Goal: Task Accomplishment & Management: Use online tool/utility

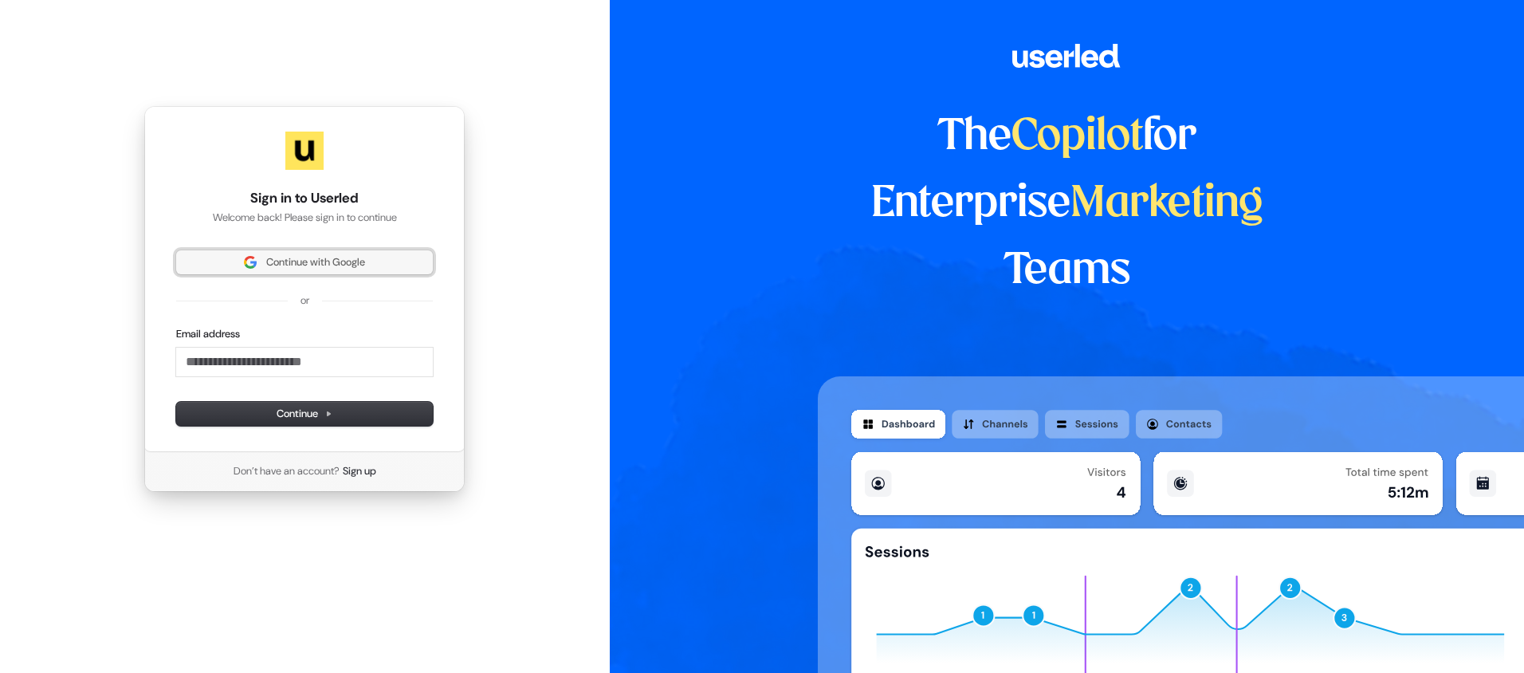
click at [348, 261] on span "Continue with Google" at bounding box center [315, 262] width 99 height 14
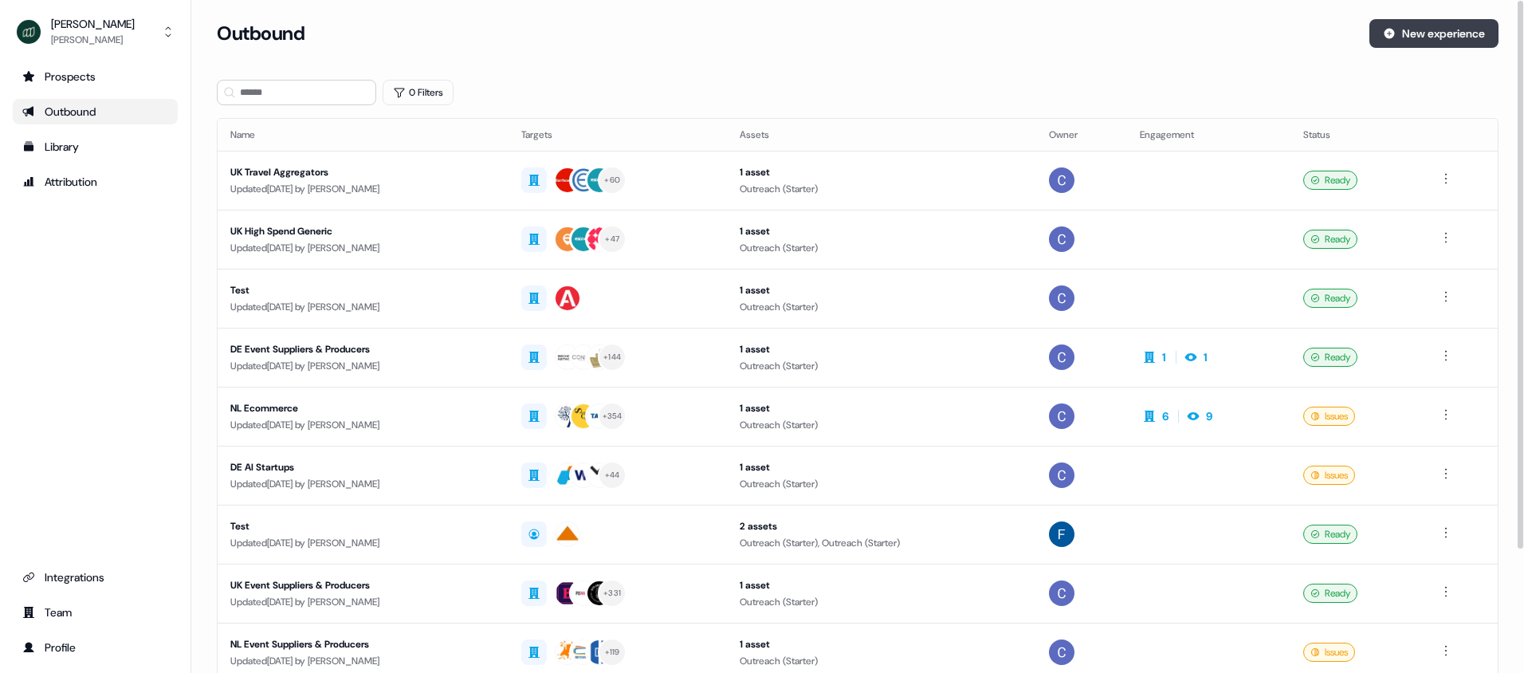
click at [1436, 30] on button "New experience" at bounding box center [1433, 33] width 129 height 29
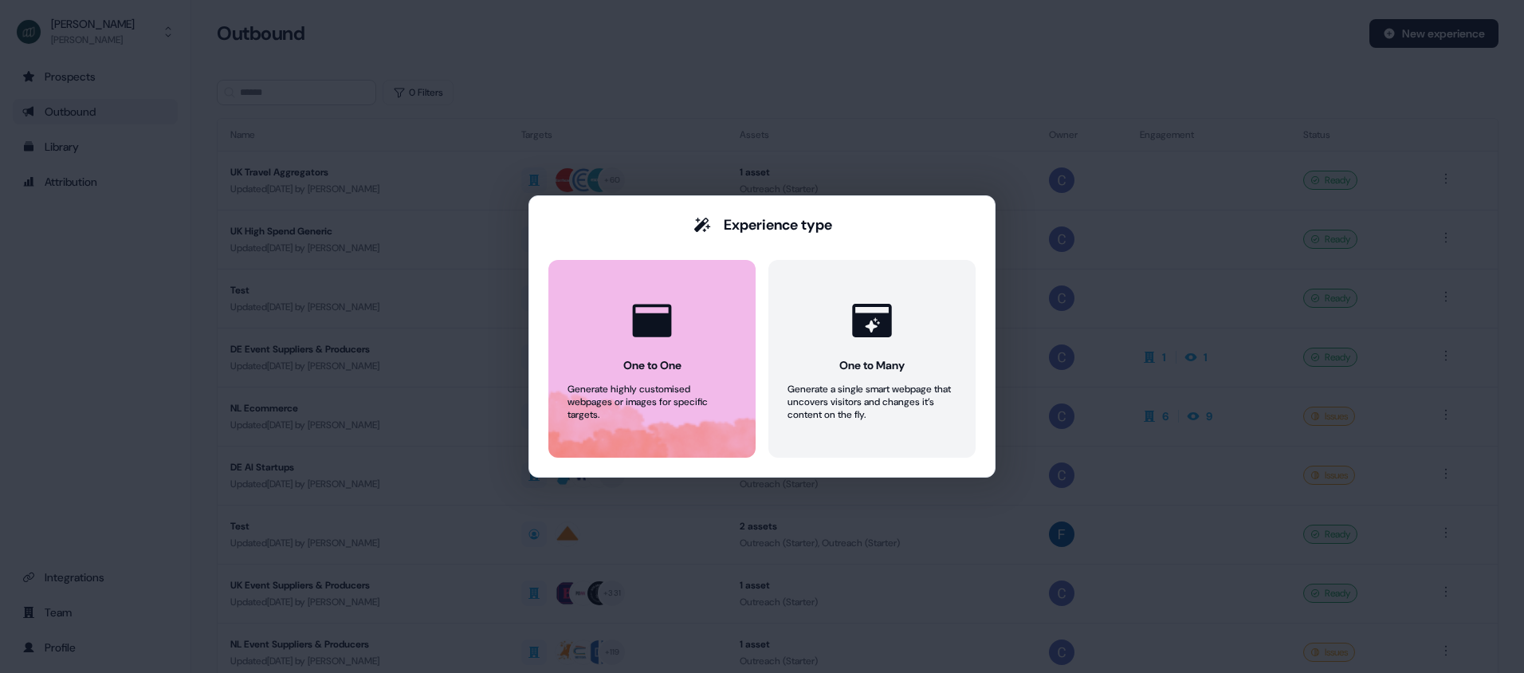
click at [677, 362] on div "One to One" at bounding box center [652, 365] width 58 height 16
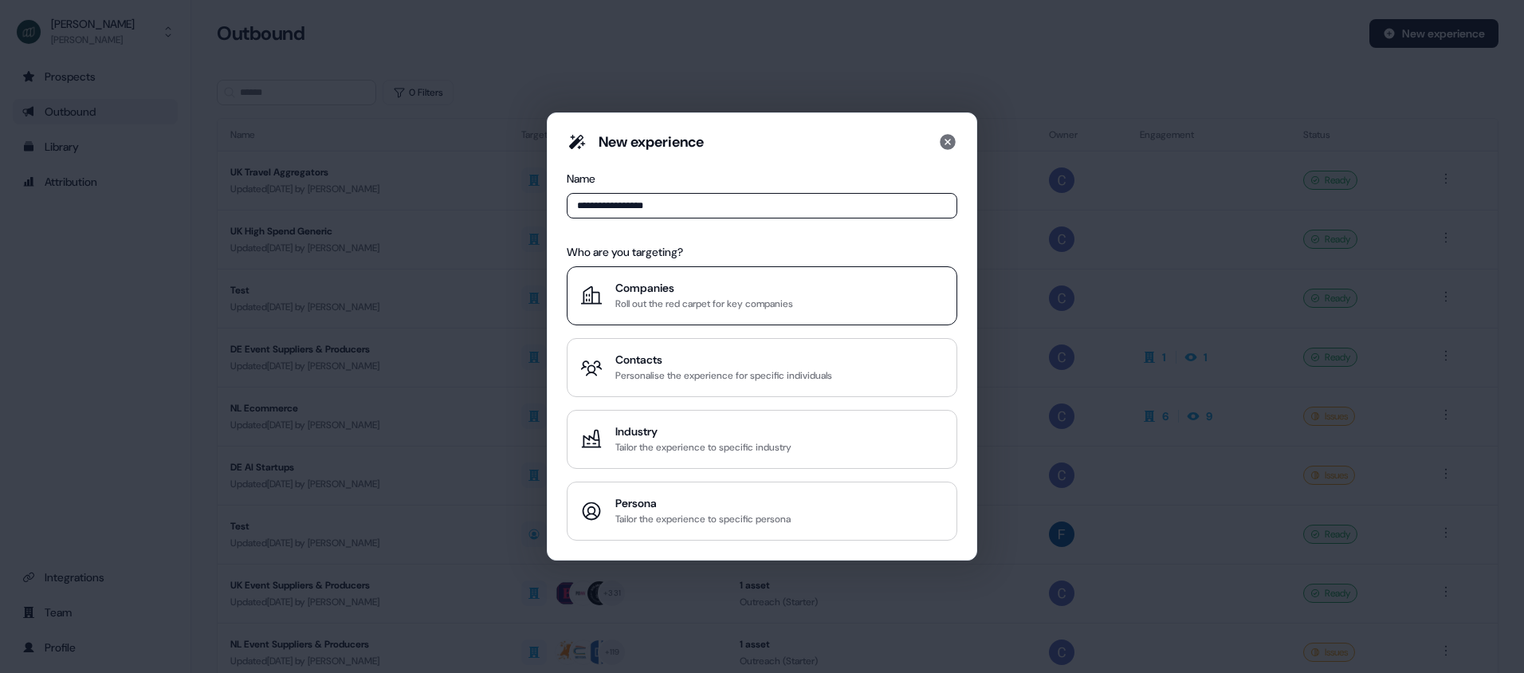
type input "**********"
click at [724, 286] on div "Companies" at bounding box center [704, 288] width 178 height 16
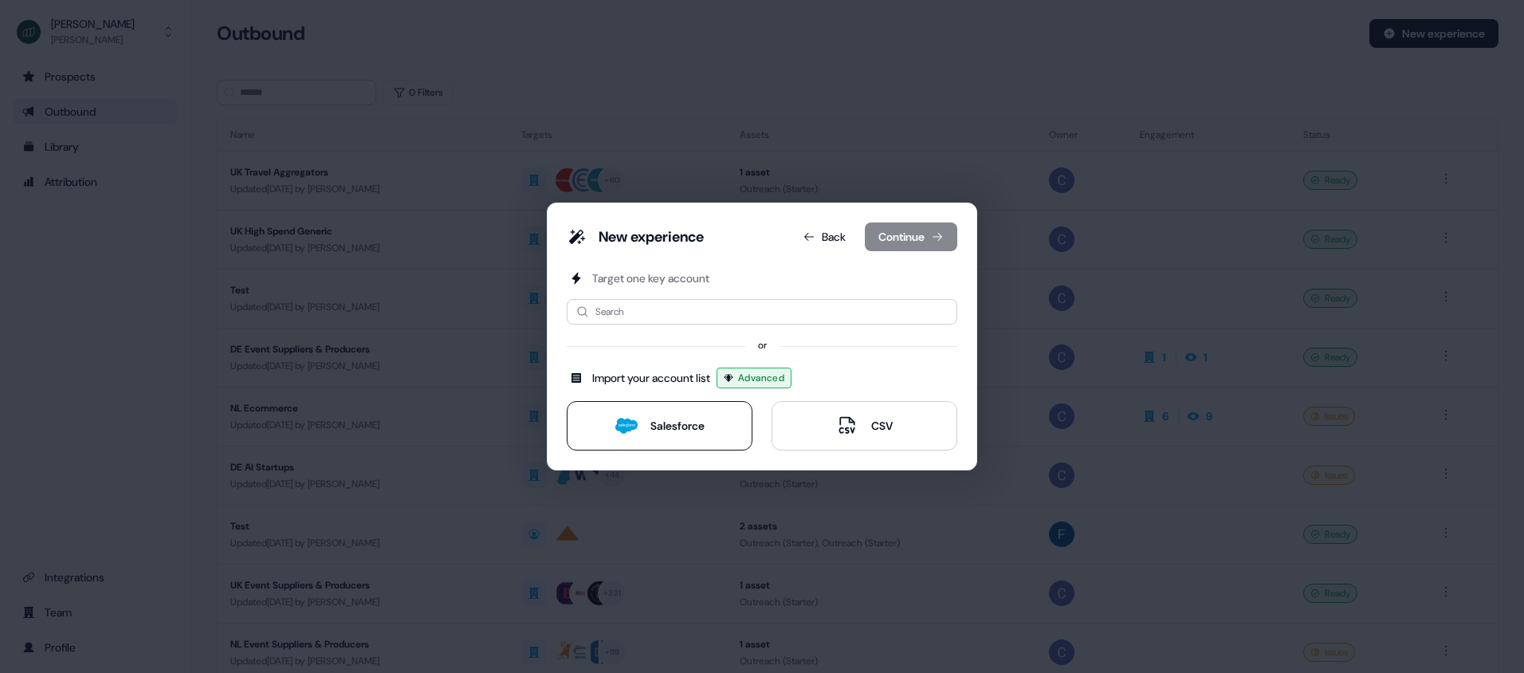
click at [693, 431] on div "Salesforce" at bounding box center [677, 426] width 54 height 16
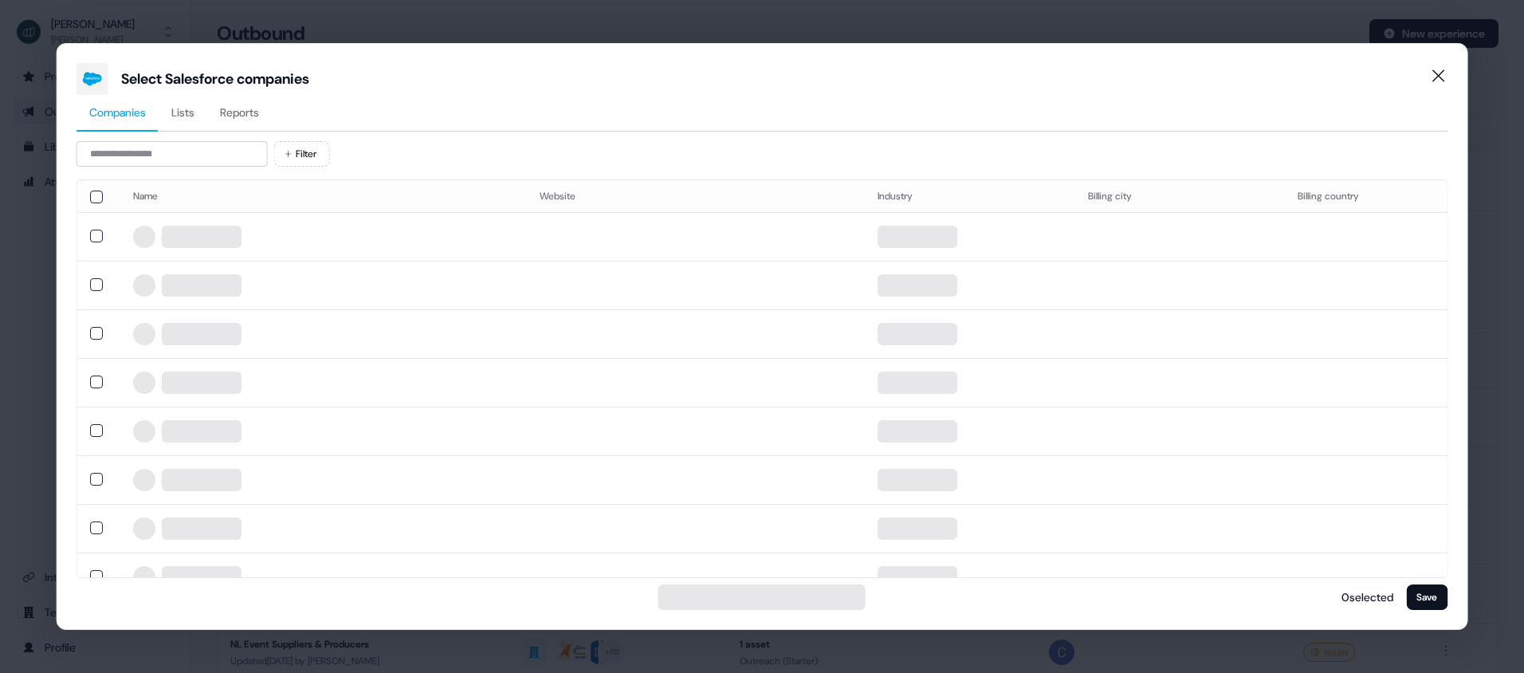
click at [234, 112] on span "Reports" at bounding box center [239, 112] width 39 height 16
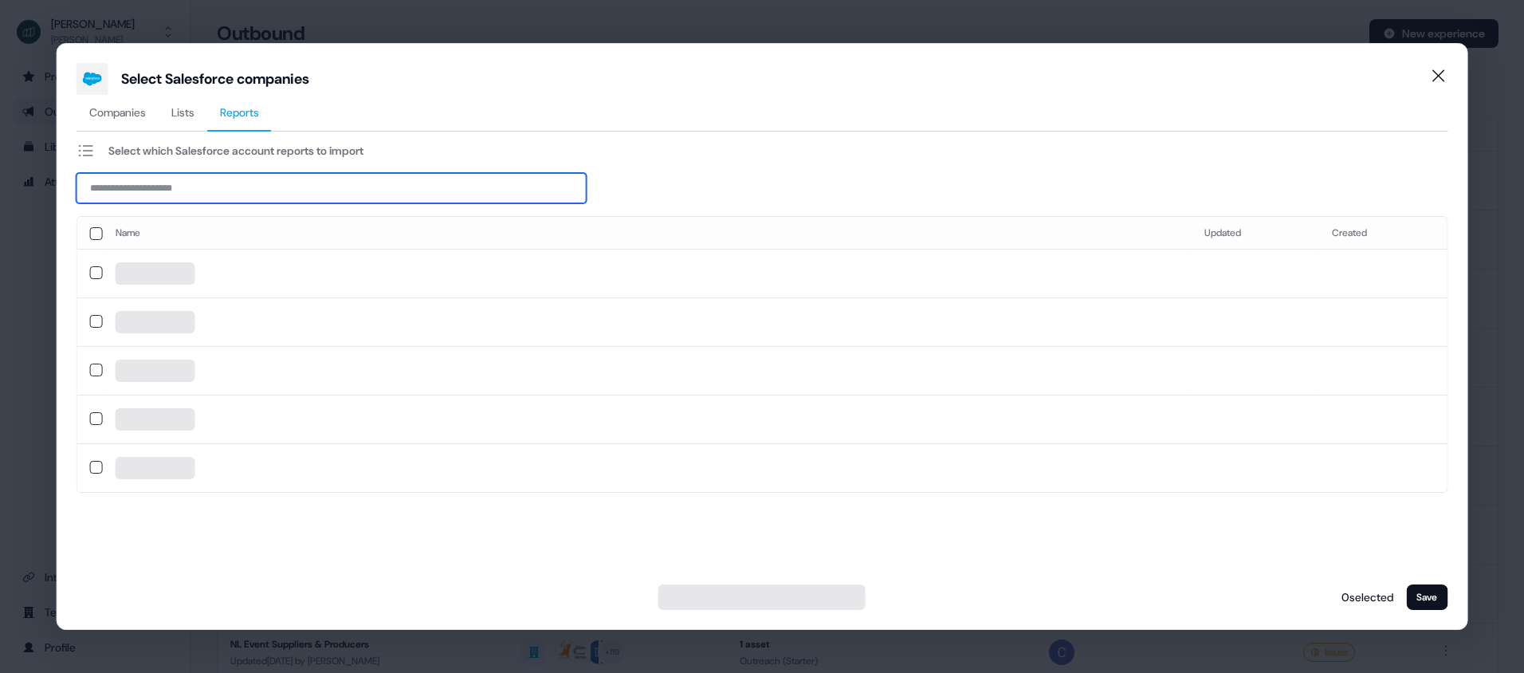
click at [206, 186] on input at bounding box center [332, 188] width 510 height 30
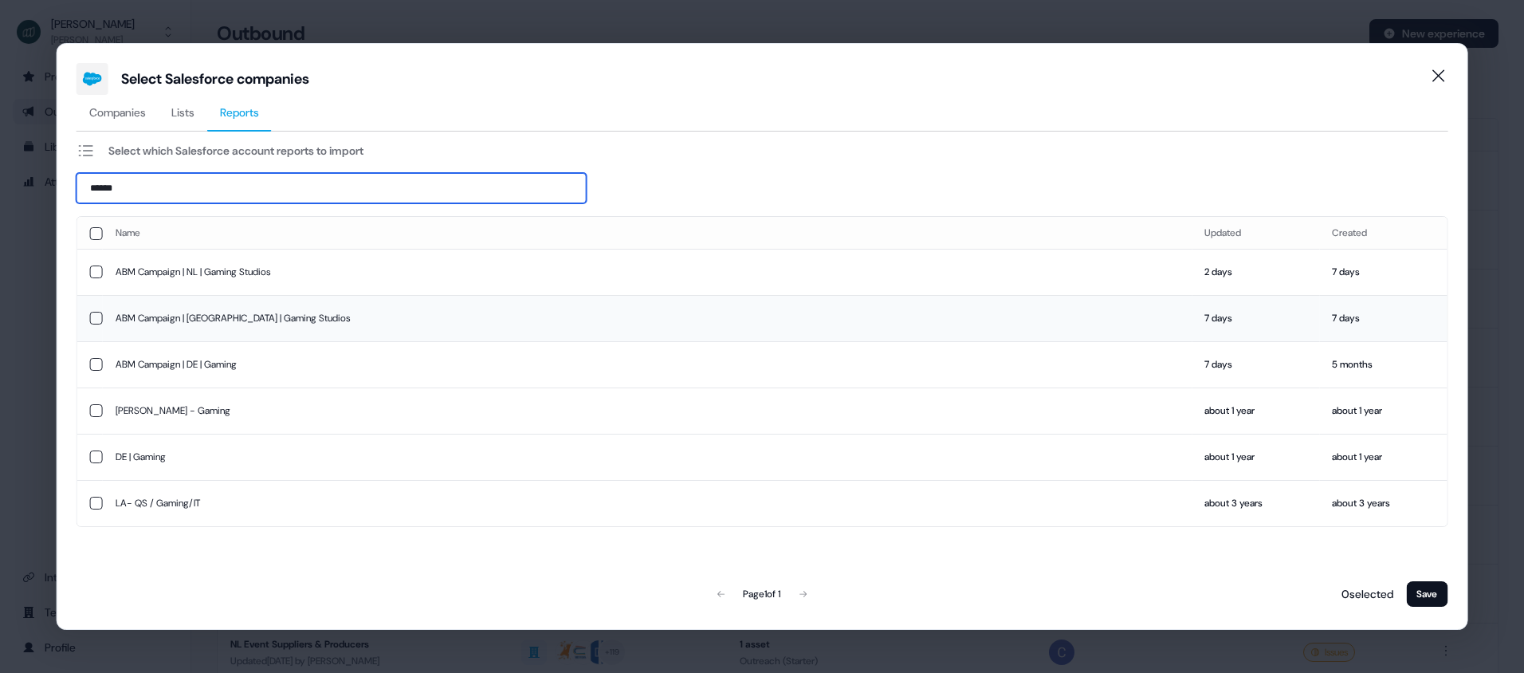
type input "******"
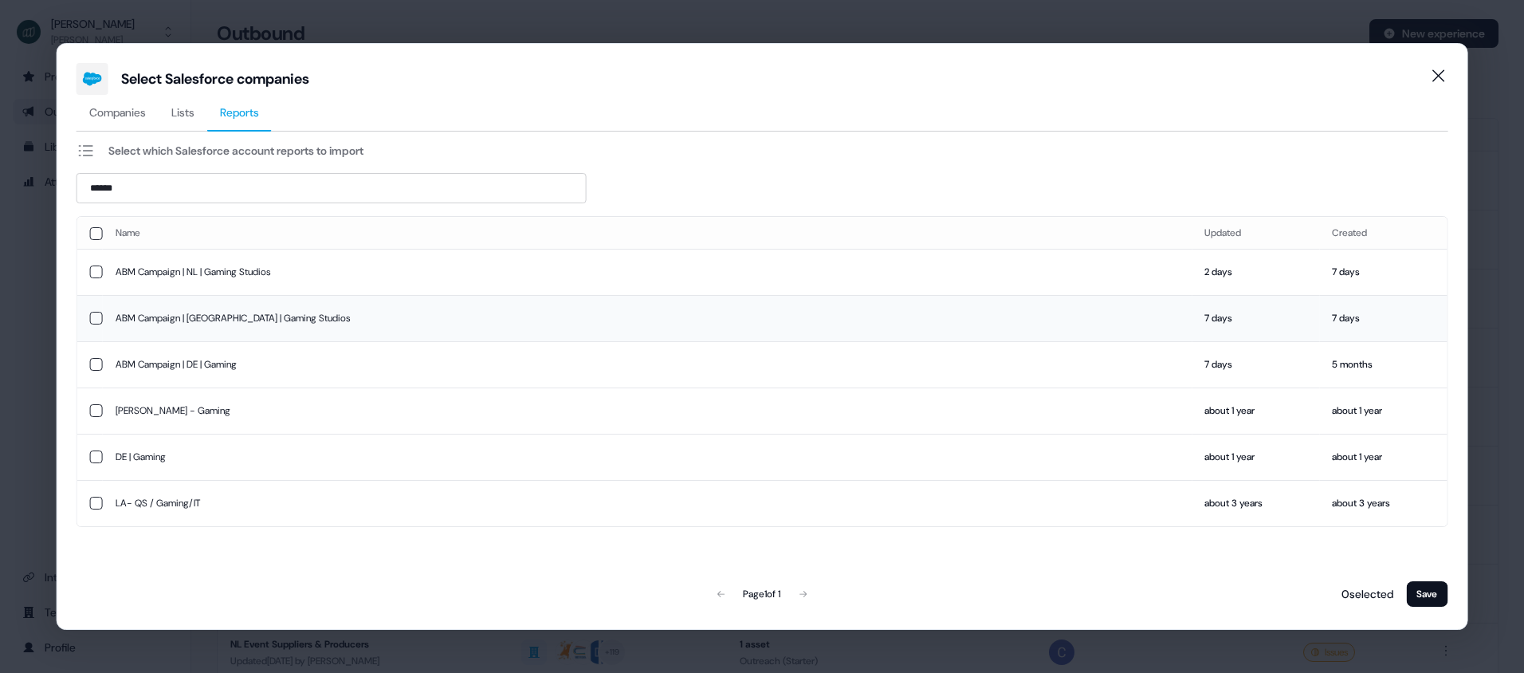
click at [104, 316] on td "ABM Campaign | [GEOGRAPHIC_DATA] | Gaming Studios" at bounding box center [647, 318] width 1089 height 46
click at [1443, 589] on button "Save" at bounding box center [1426, 594] width 41 height 26
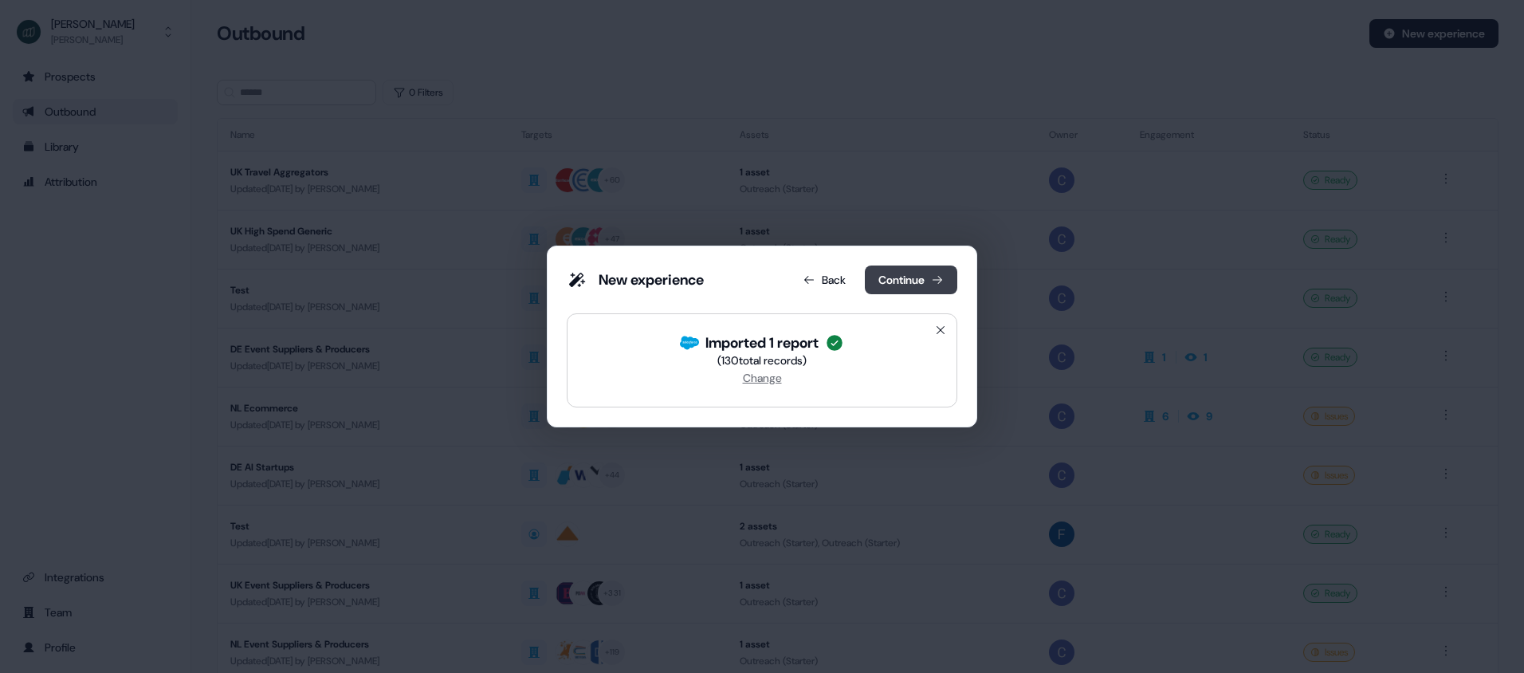
click at [915, 274] on button "Continue" at bounding box center [911, 279] width 92 height 29
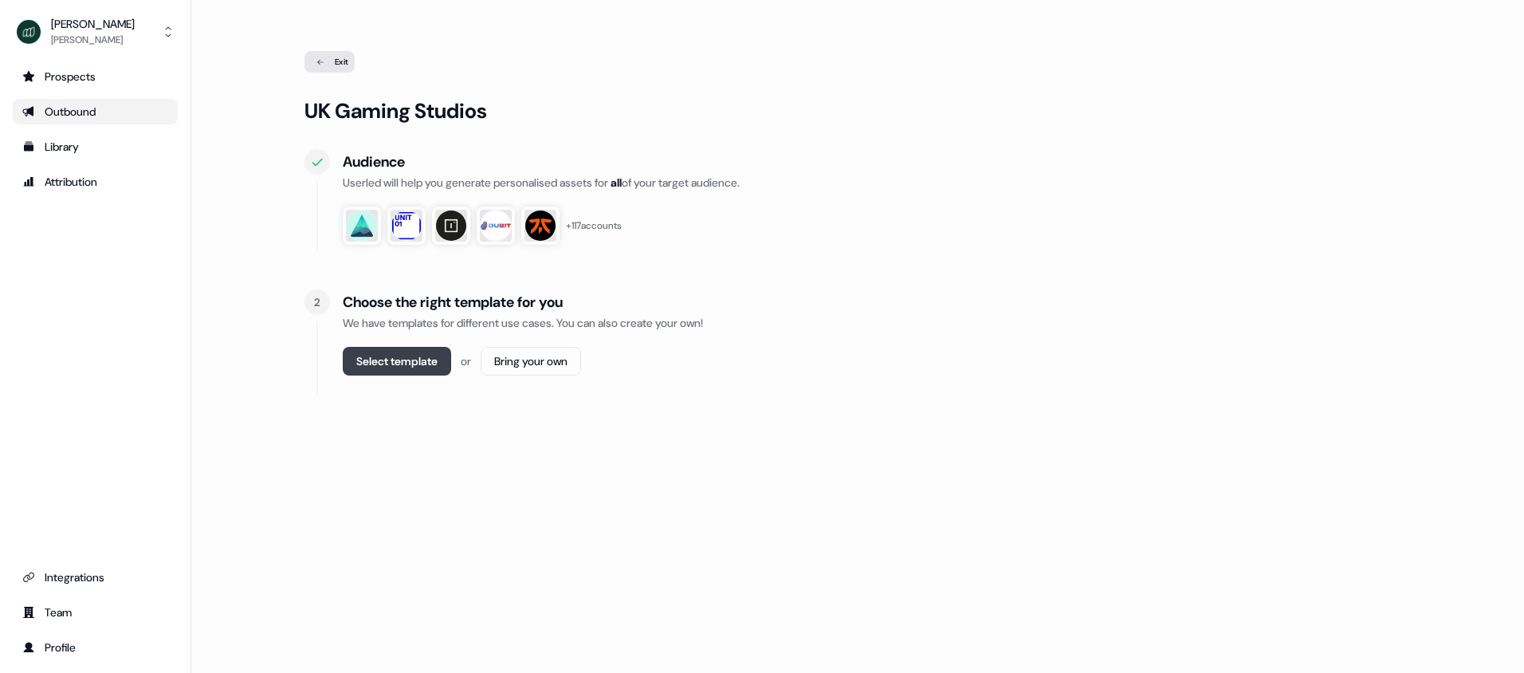
click at [387, 351] on button "Select template" at bounding box center [397, 361] width 108 height 29
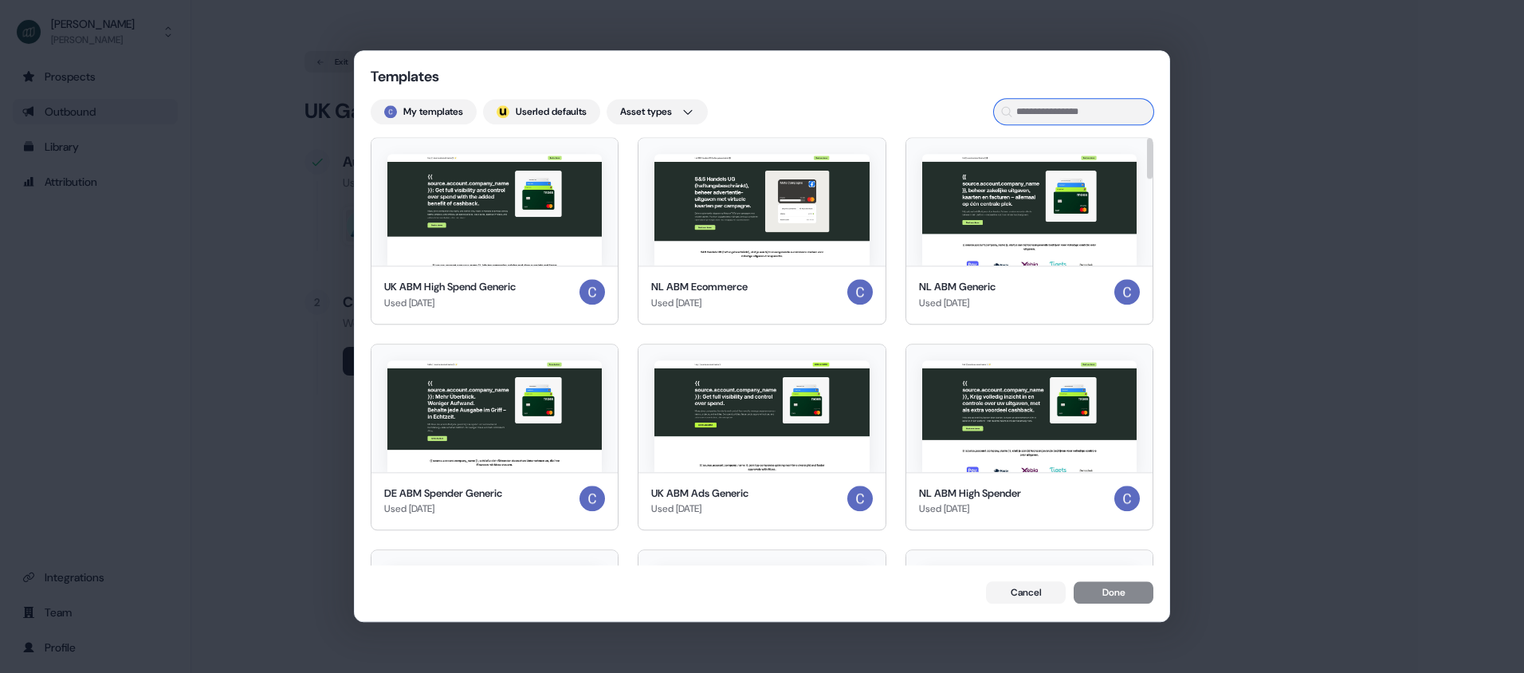
click at [1096, 108] on input at bounding box center [1073, 112] width 159 height 26
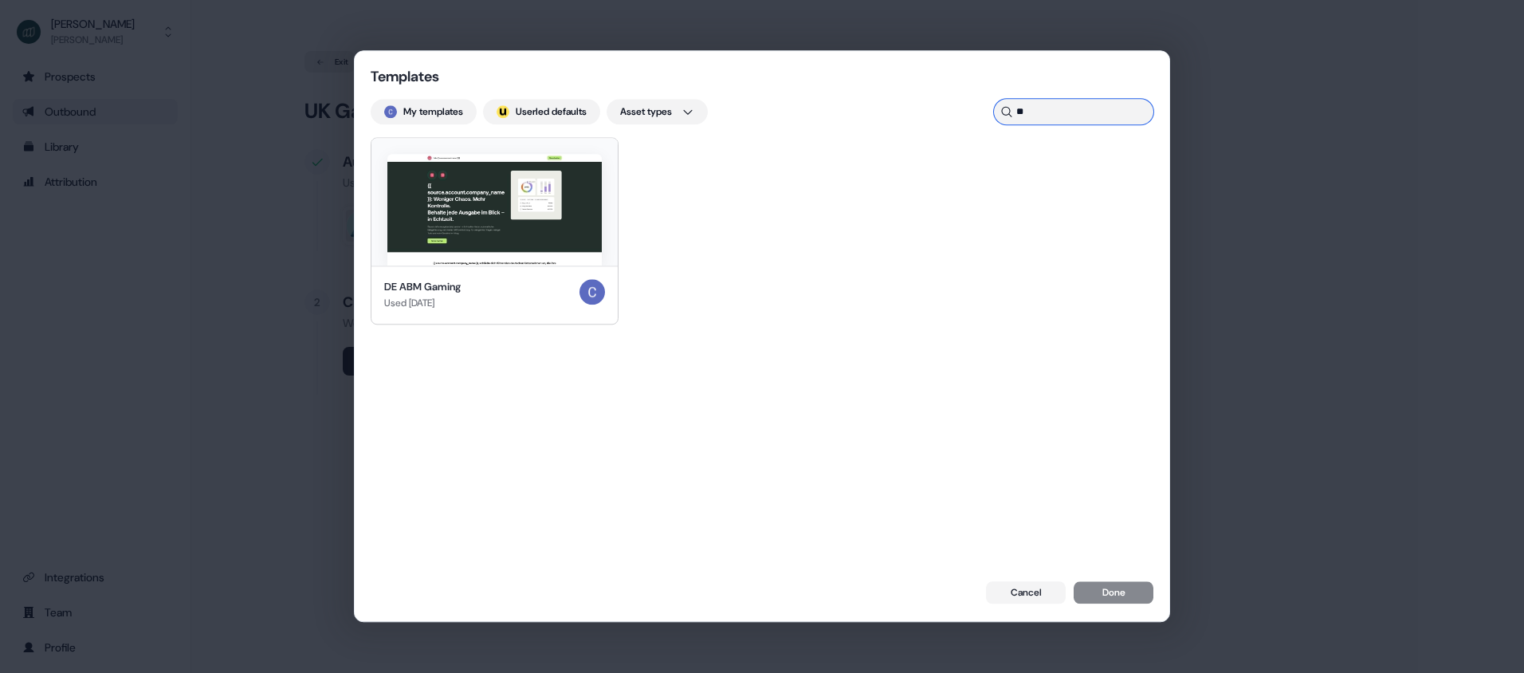
type input "*"
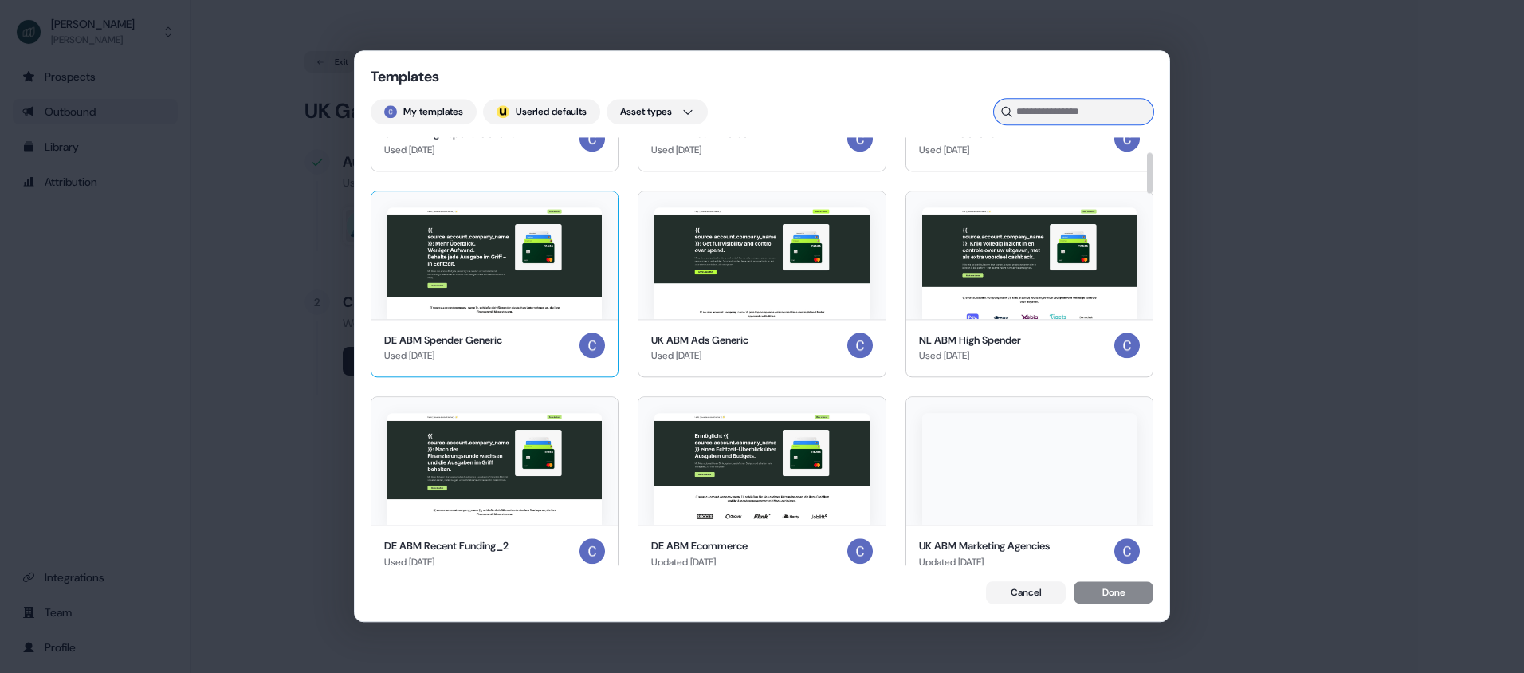
scroll to position [154, 0]
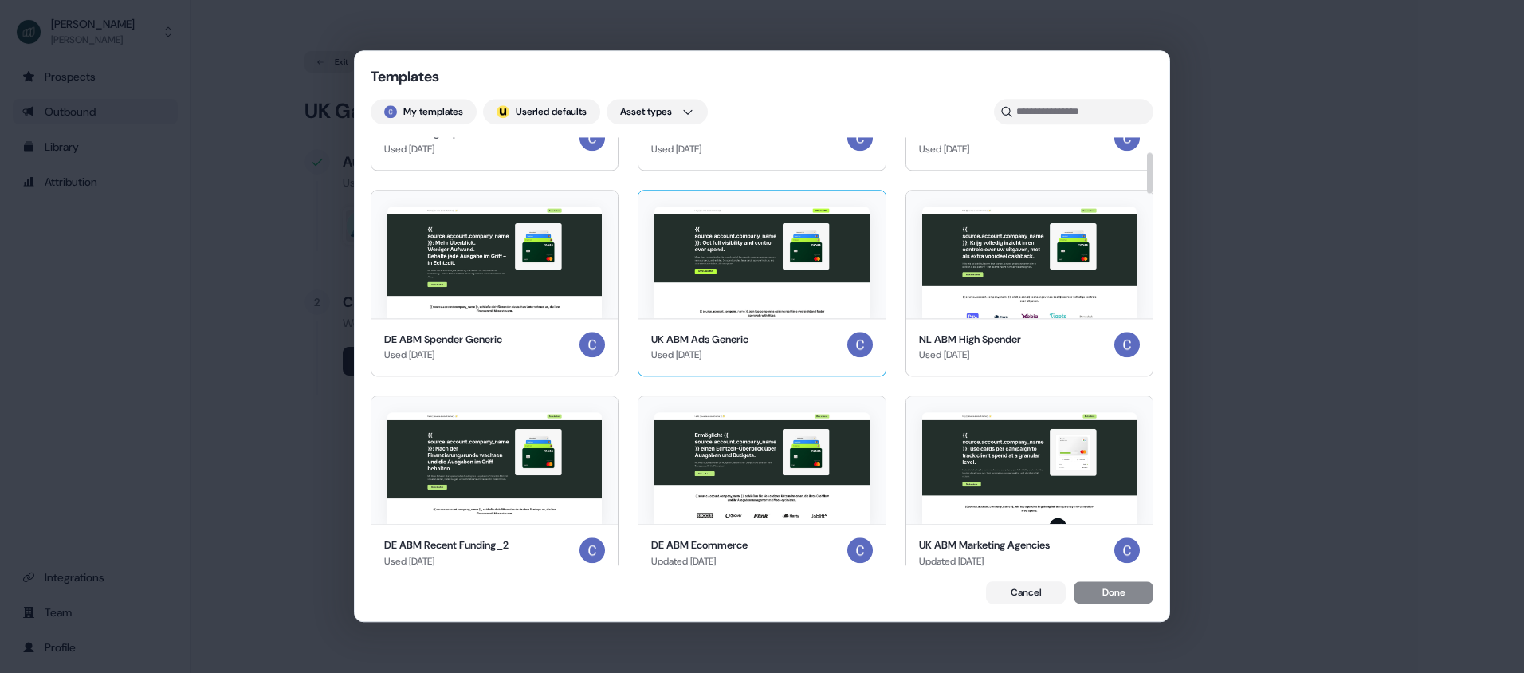
click at [727, 279] on img at bounding box center [761, 262] width 214 height 112
click at [1132, 595] on button "Done" at bounding box center [1114, 594] width 80 height 22
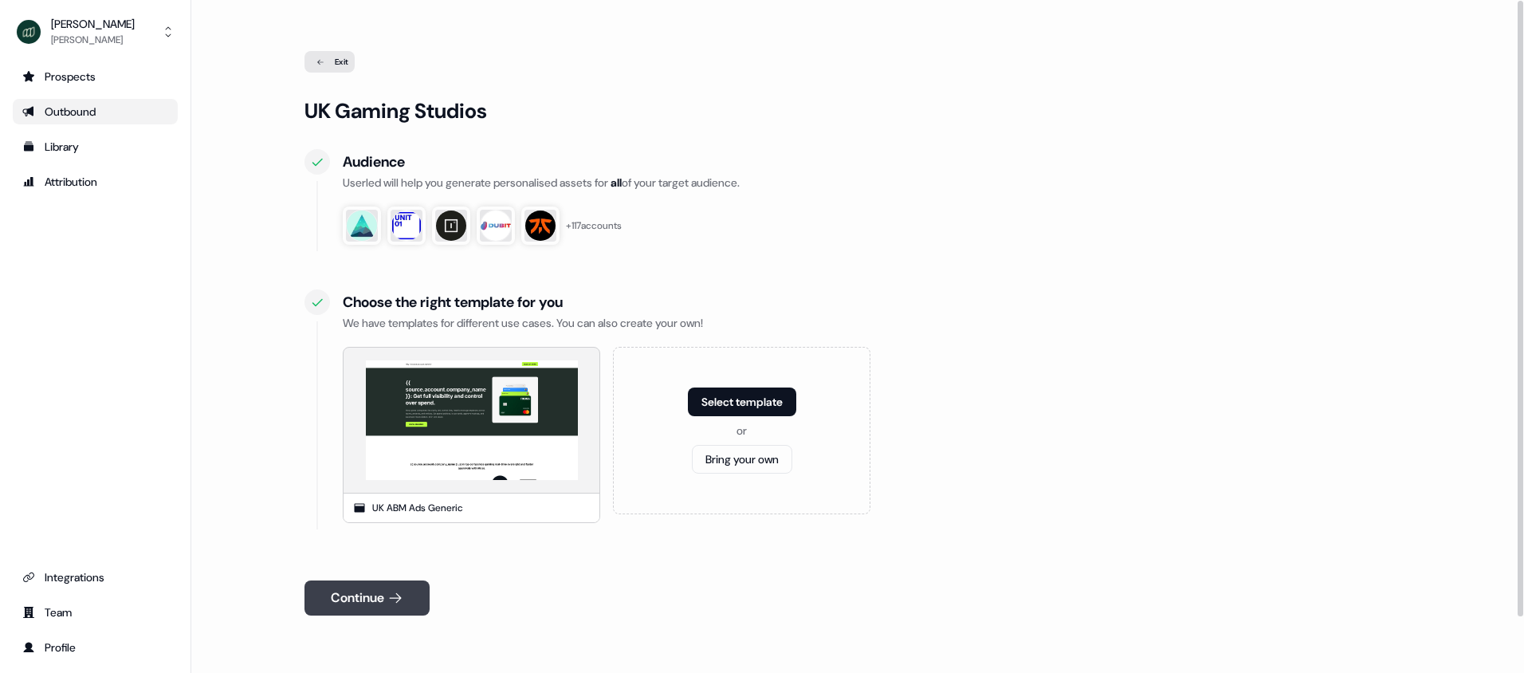
click at [362, 598] on button "Continue" at bounding box center [366, 597] width 125 height 35
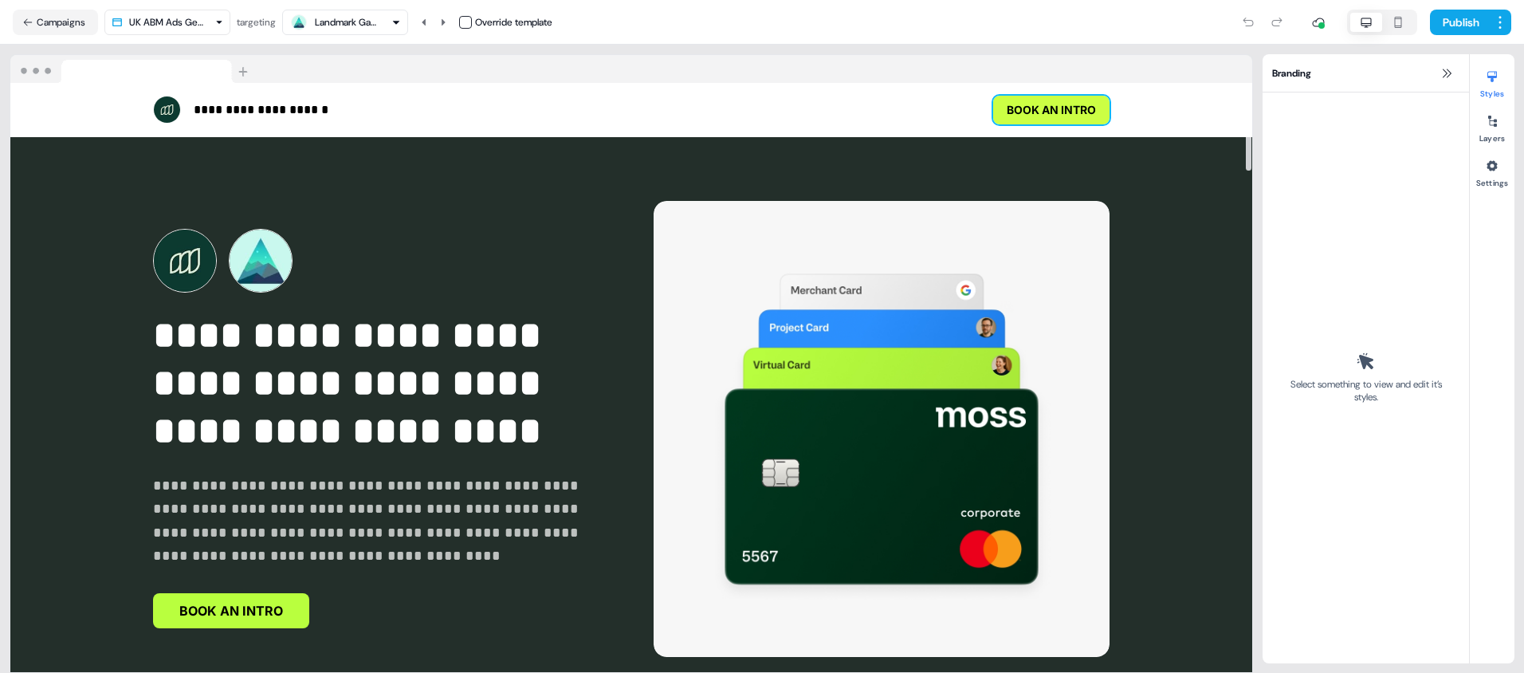
click at [1025, 112] on button "BOOK AN INTRO" at bounding box center [1051, 110] width 116 height 29
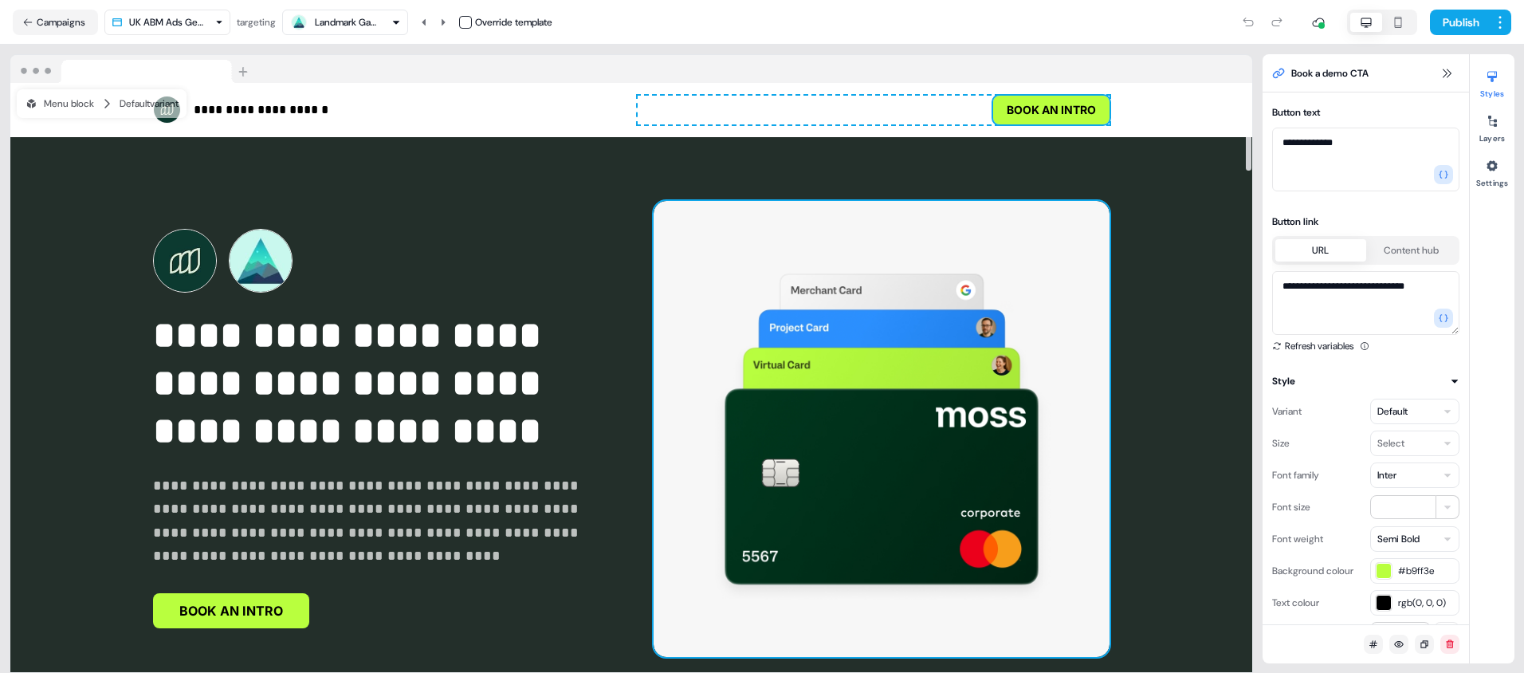
click at [987, 422] on img at bounding box center [882, 429] width 456 height 456
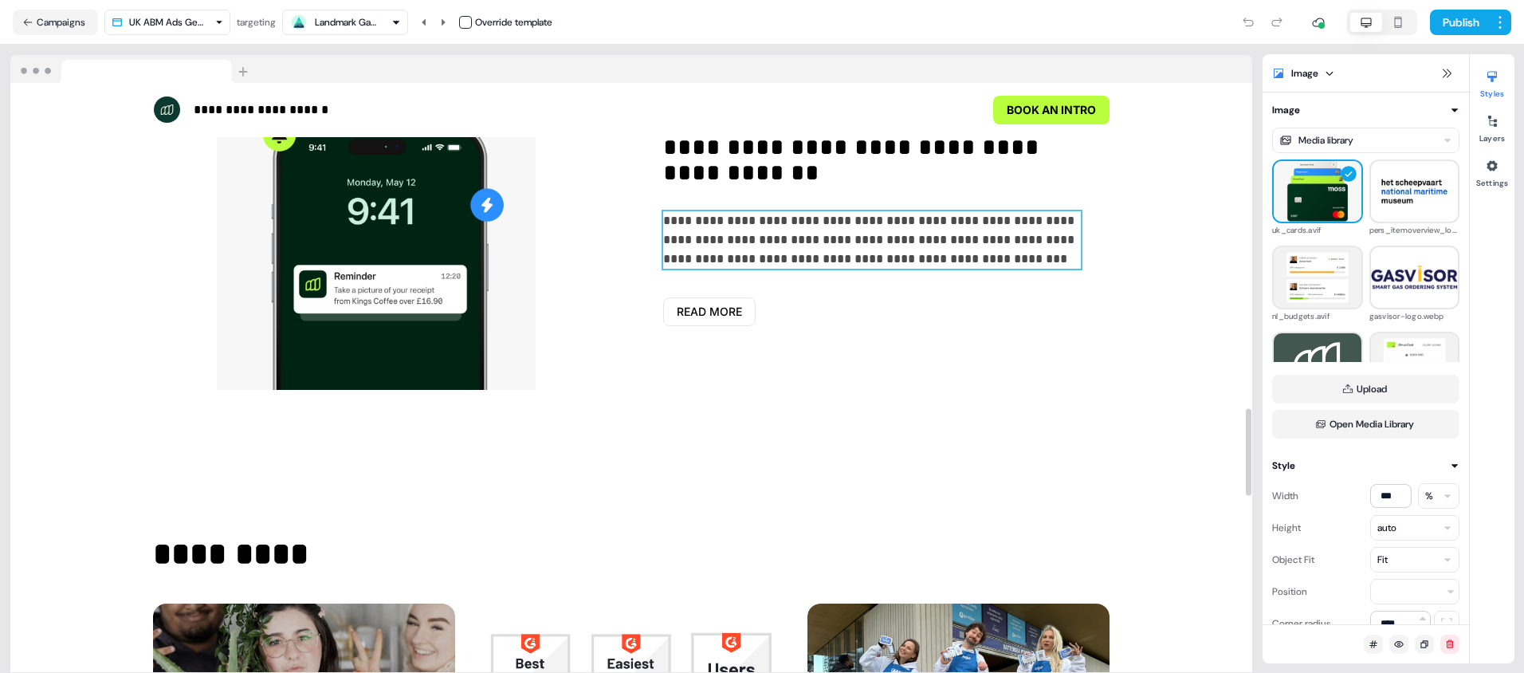
scroll to position [2190, 0]
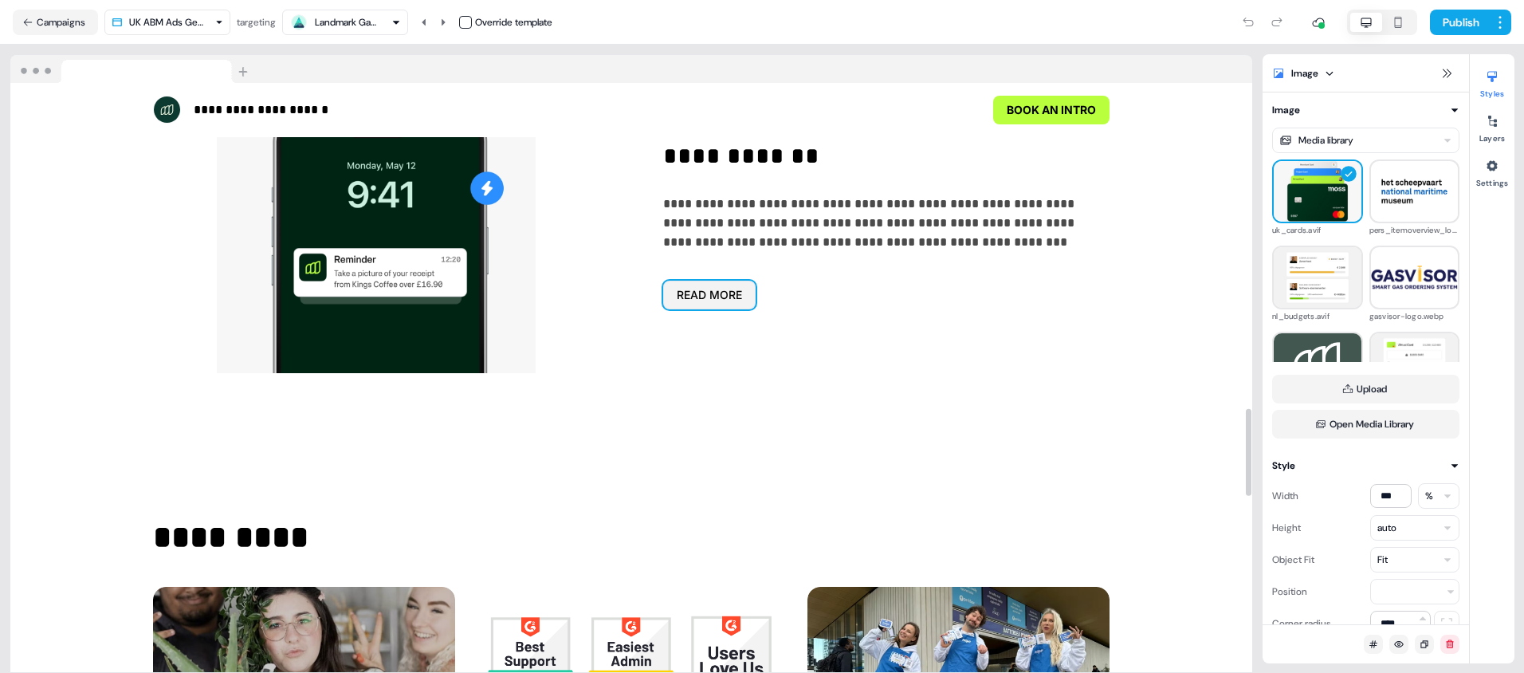
click at [713, 289] on button "READ MORE" at bounding box center [709, 295] width 92 height 29
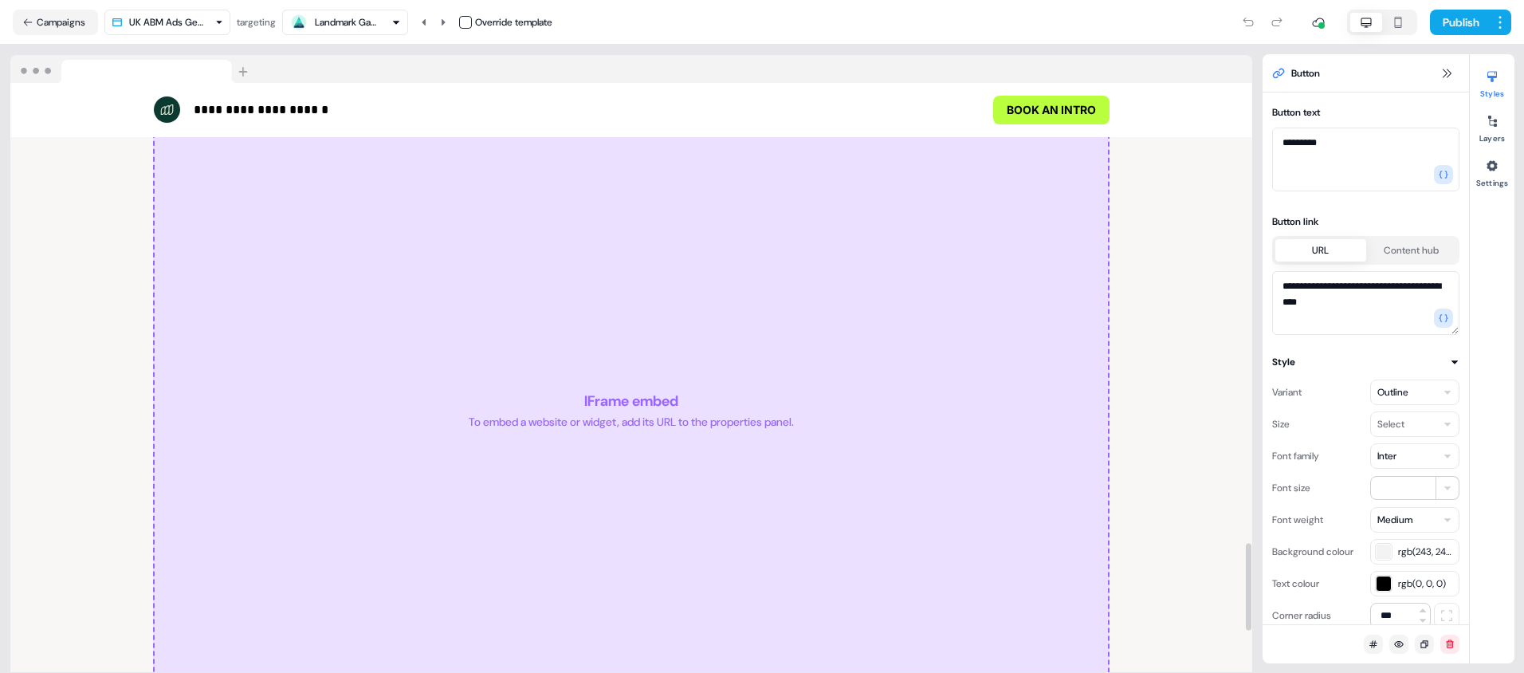
scroll to position [3151, 0]
click at [1455, 19] on button "Publish" at bounding box center [1459, 23] width 59 height 26
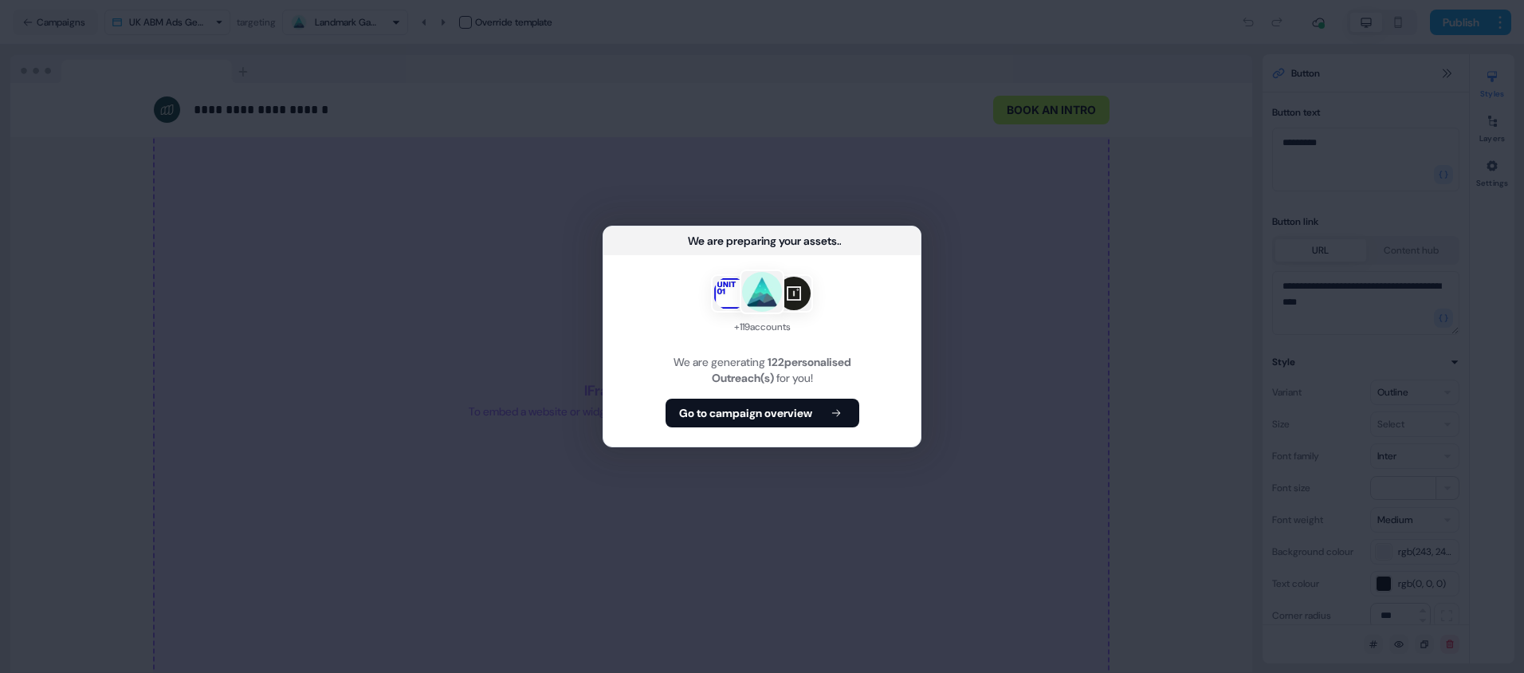
click at [760, 400] on button "Go to campaign overview" at bounding box center [762, 412] width 194 height 29
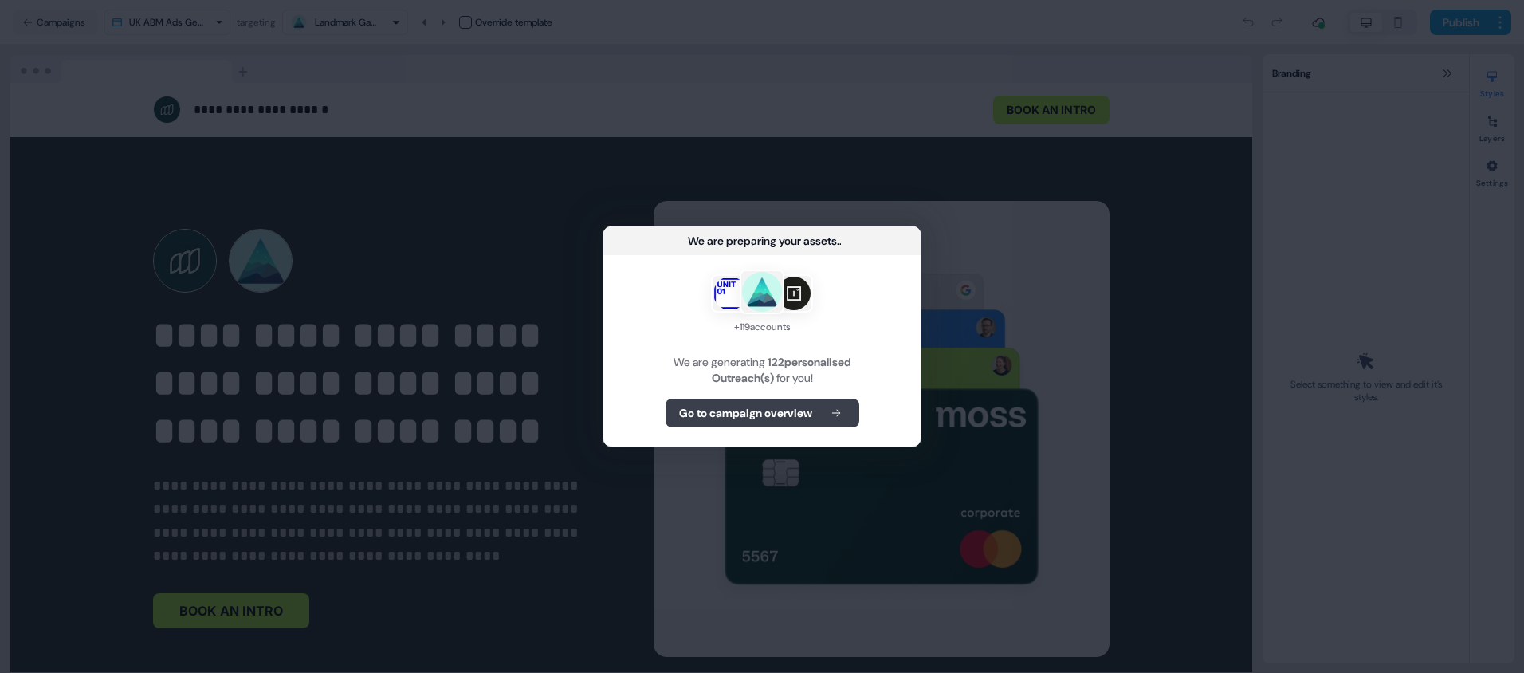
click at [764, 408] on b "Go to campaign overview" at bounding box center [745, 413] width 133 height 16
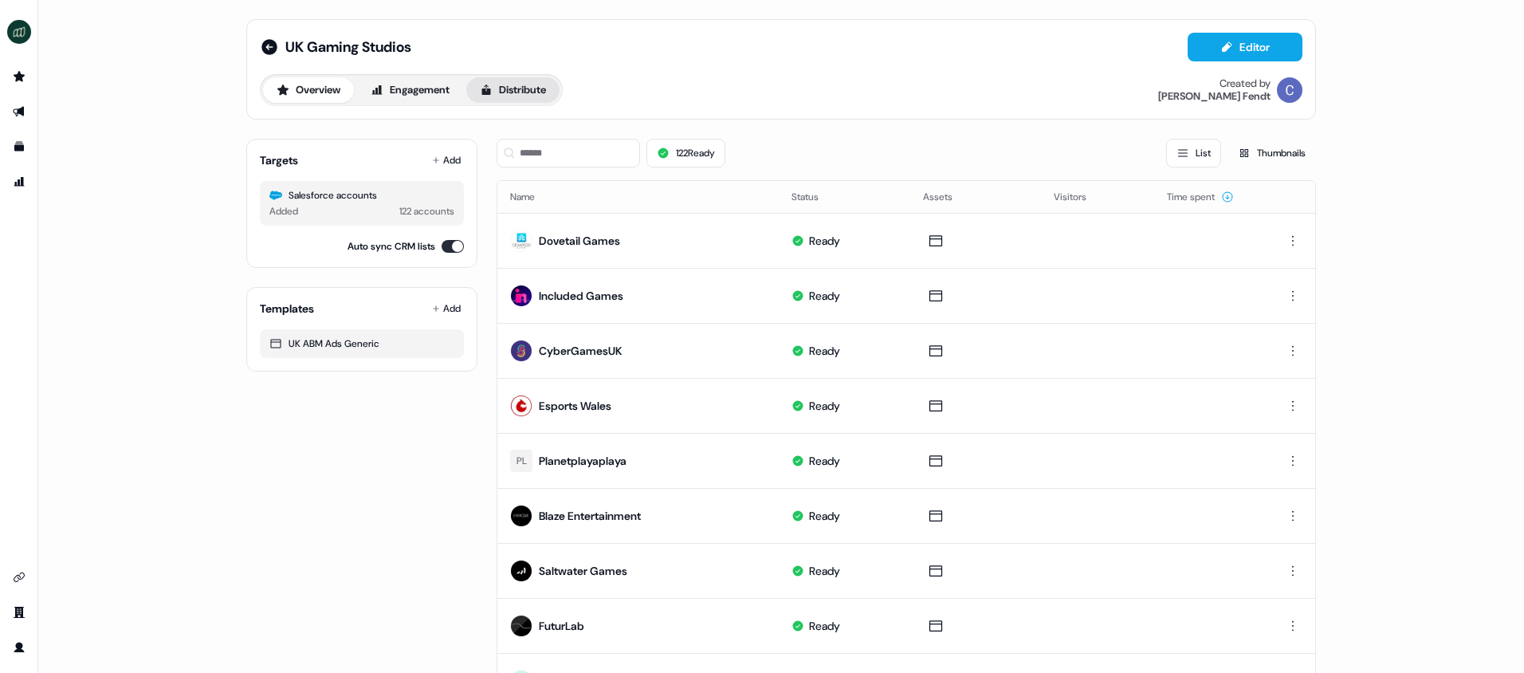
click at [530, 84] on button "Distribute" at bounding box center [512, 90] width 93 height 26
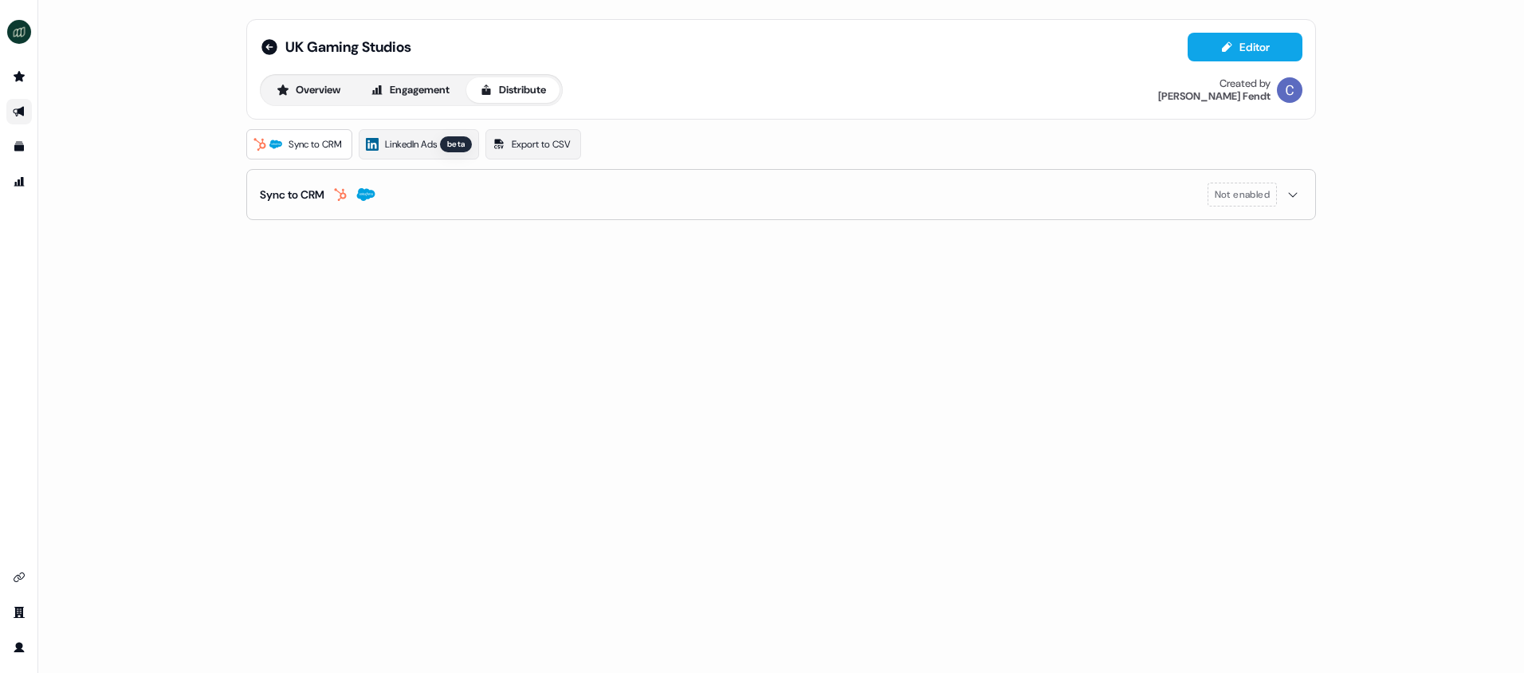
click at [437, 208] on button "Sync to CRM Not enabled" at bounding box center [781, 194] width 1042 height 49
click at [261, 234] on button "enable-crm-asset-sync" at bounding box center [274, 235] width 29 height 16
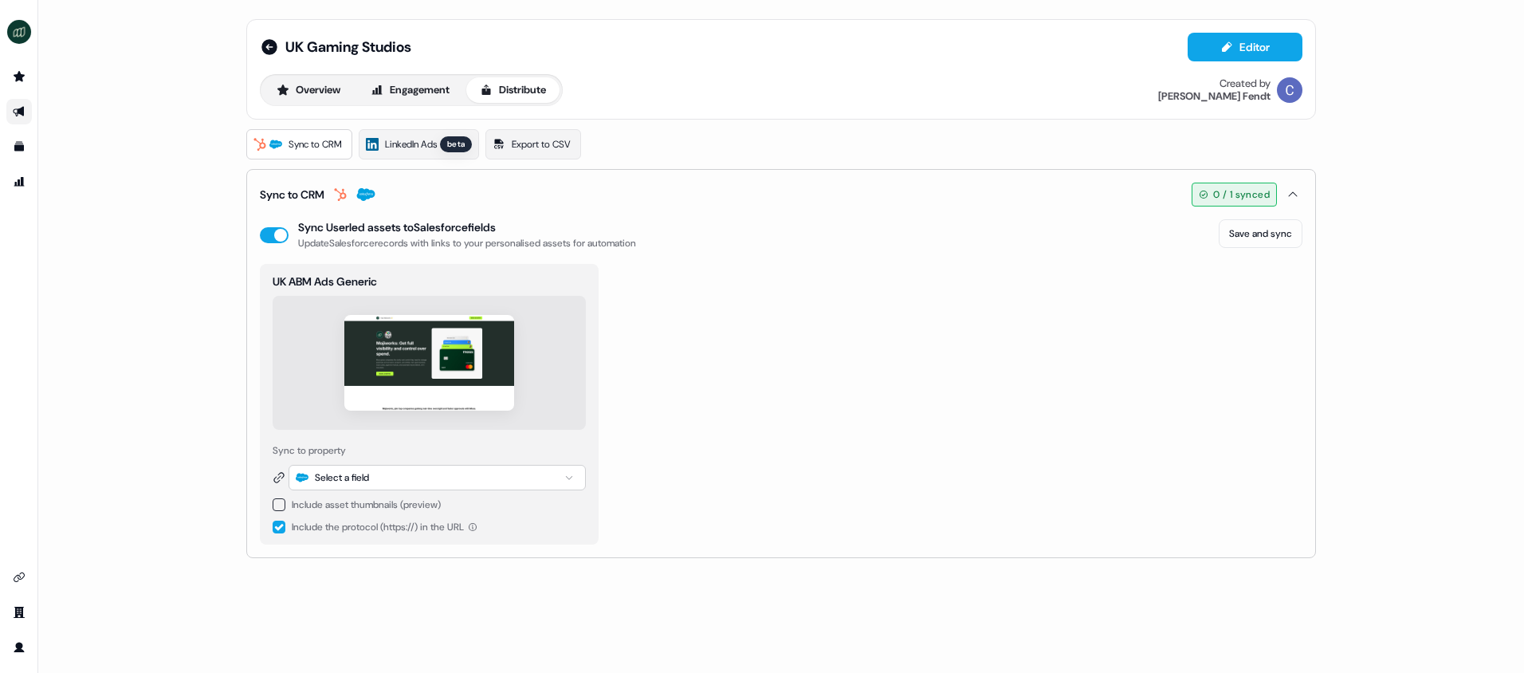
click at [279, 504] on button "button" at bounding box center [279, 504] width 13 height 13
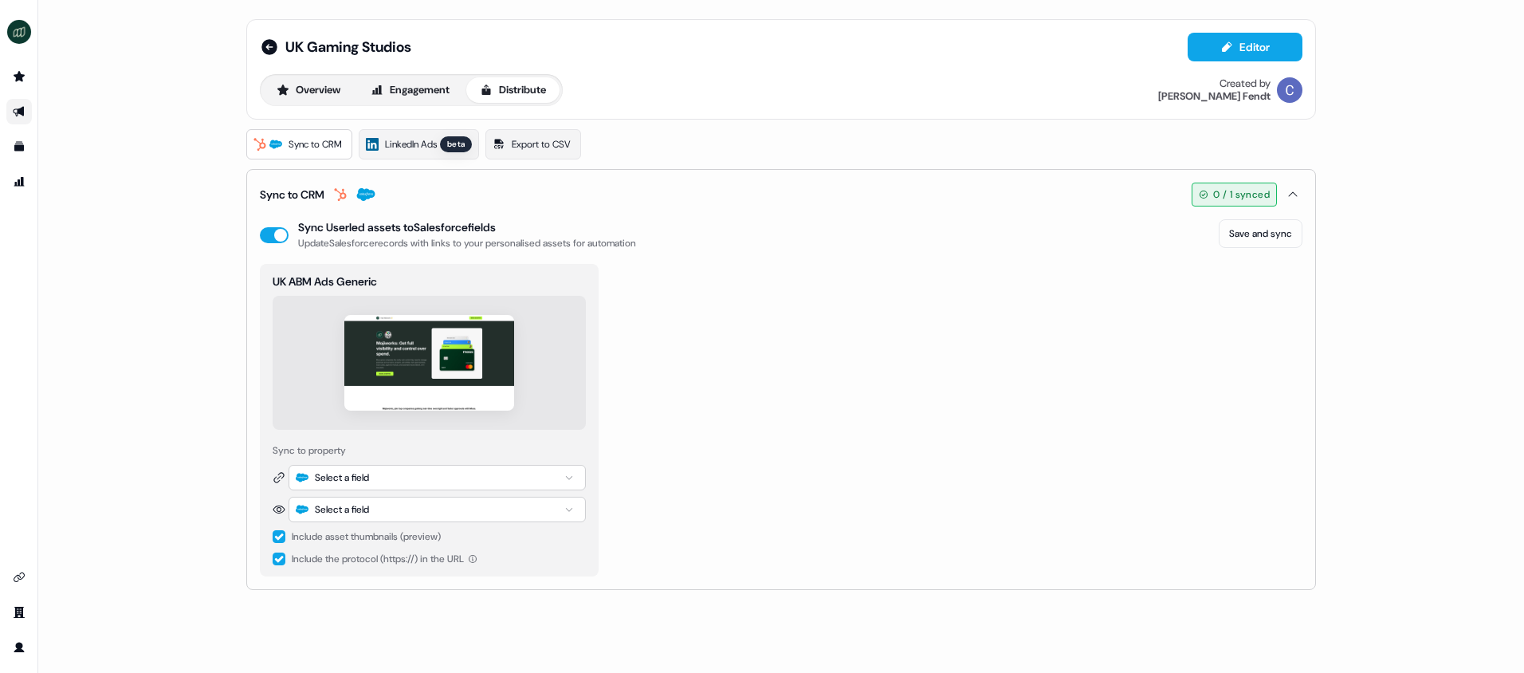
click at [278, 559] on button "button" at bounding box center [279, 558] width 13 height 13
click at [343, 471] on div "Select a field" at bounding box center [342, 477] width 54 height 16
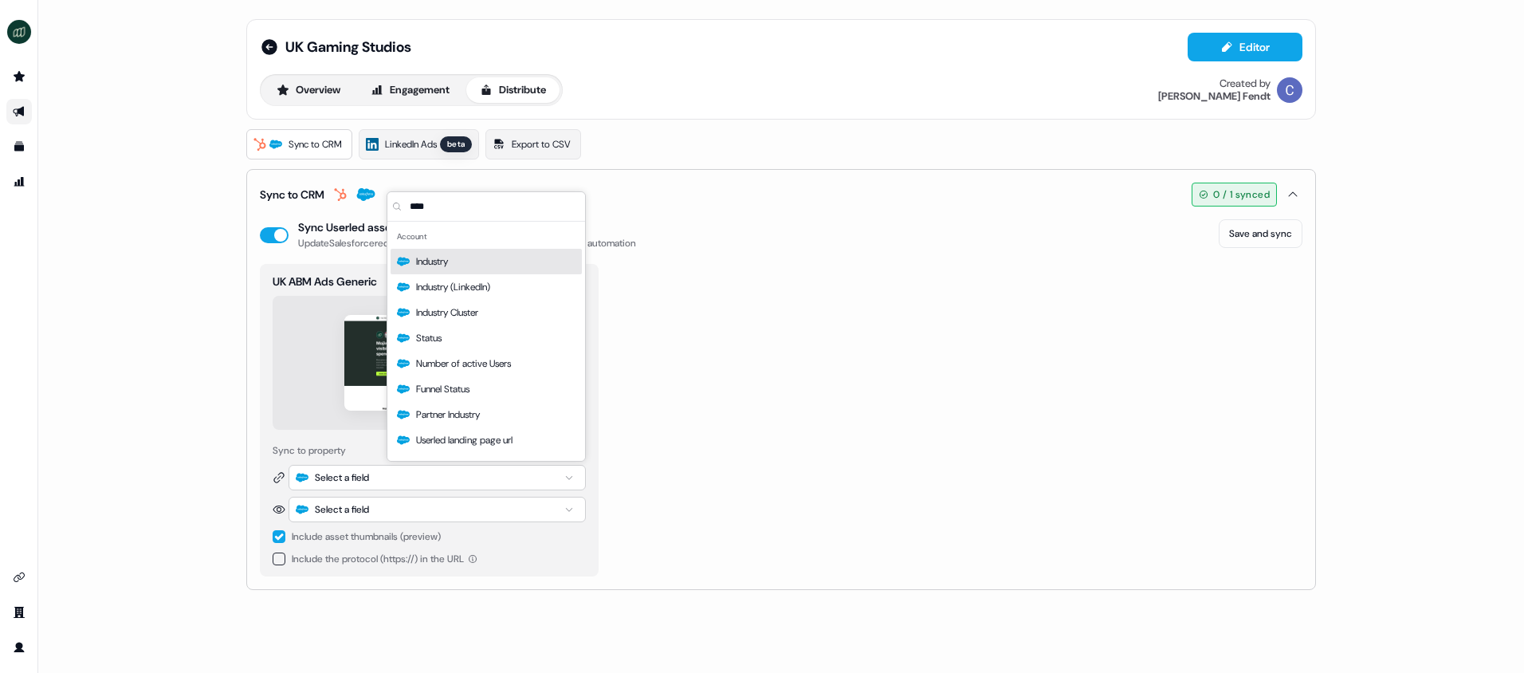
type input "*****"
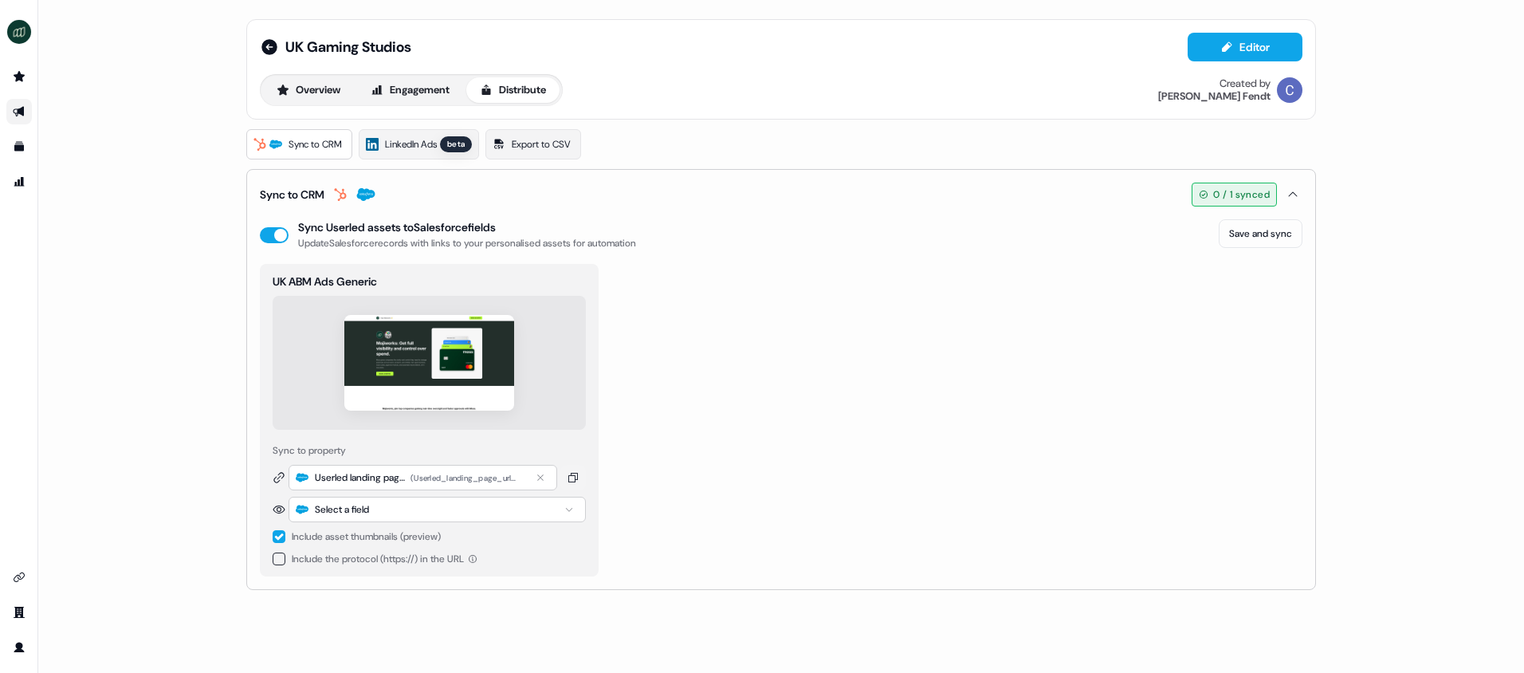
click at [382, 509] on div "Select a field" at bounding box center [437, 510] width 297 height 26
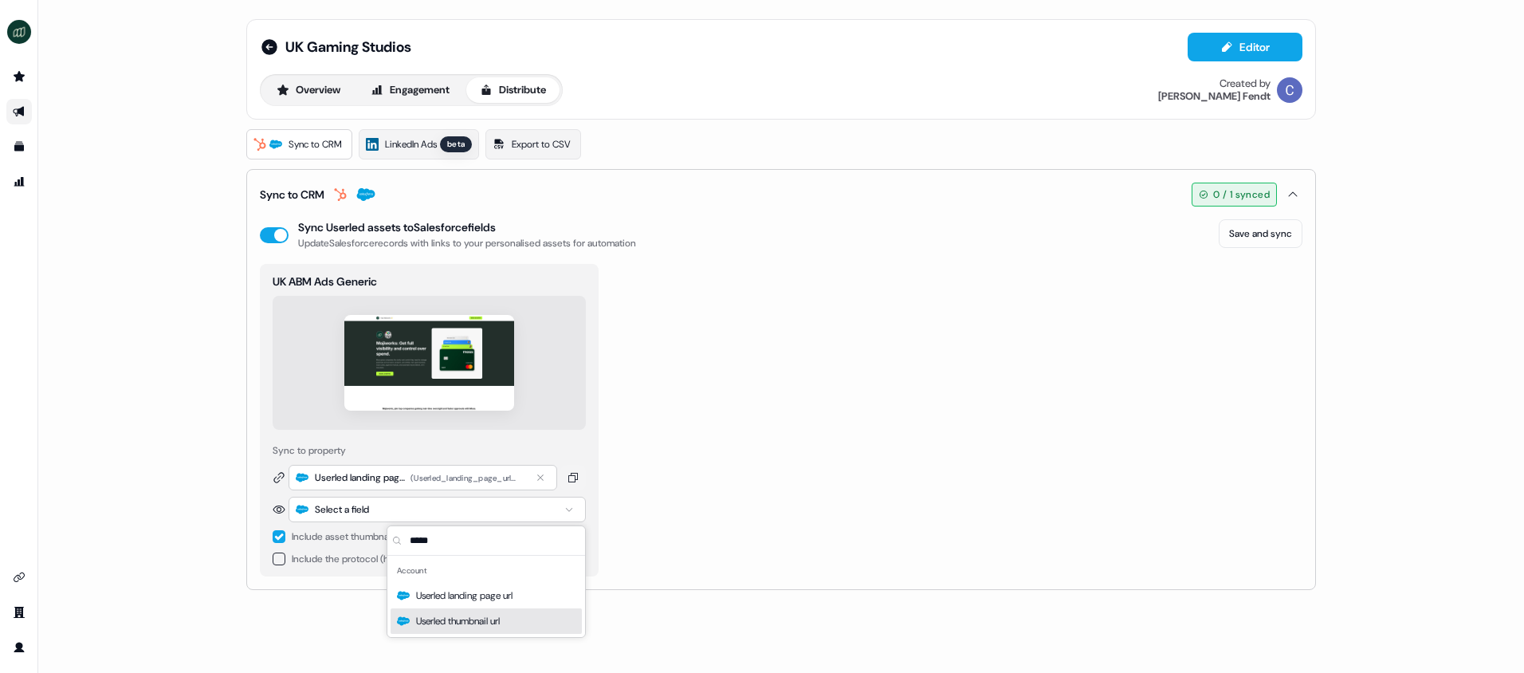
type input "*****"
click at [448, 613] on span "Userled thumbnail url" at bounding box center [458, 621] width 84 height 16
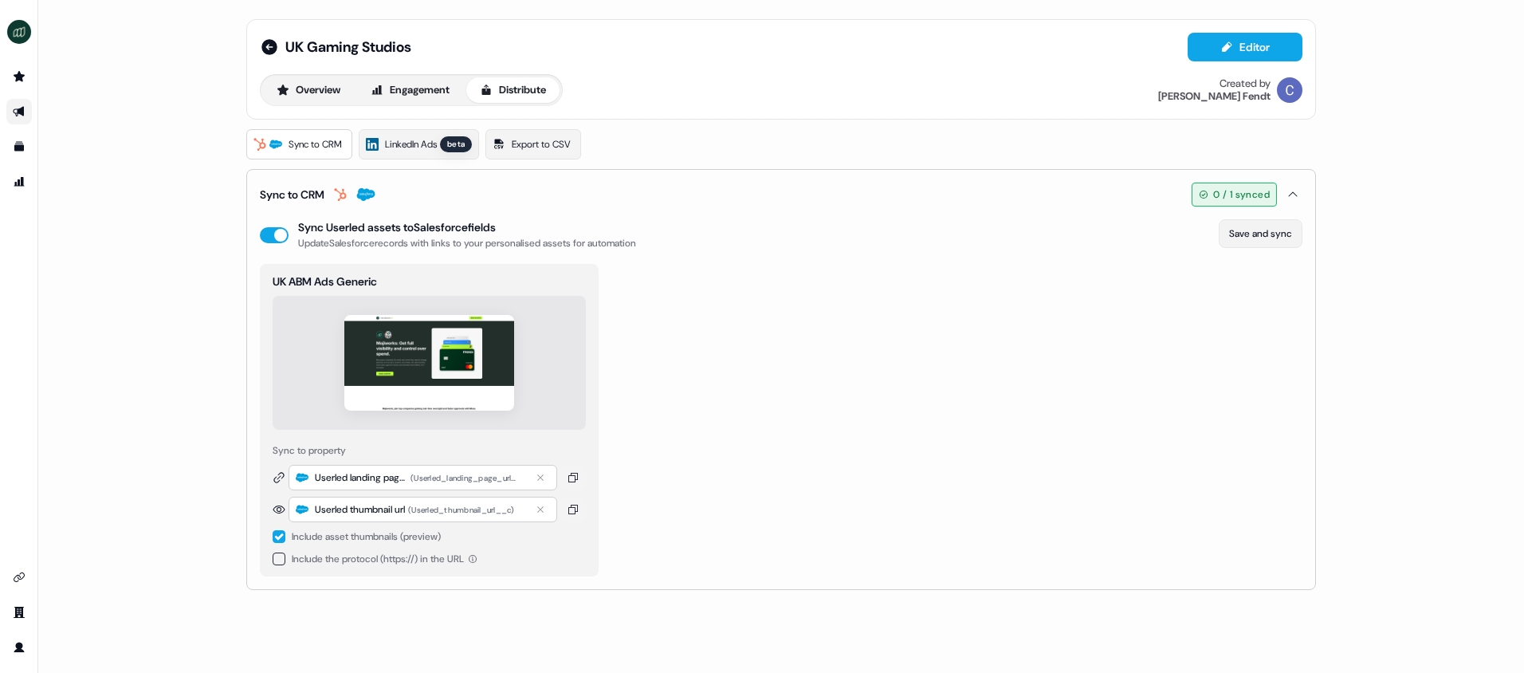
click at [1241, 232] on button "Save and sync" at bounding box center [1261, 233] width 84 height 29
click at [311, 96] on button "Overview" at bounding box center [308, 90] width 91 height 26
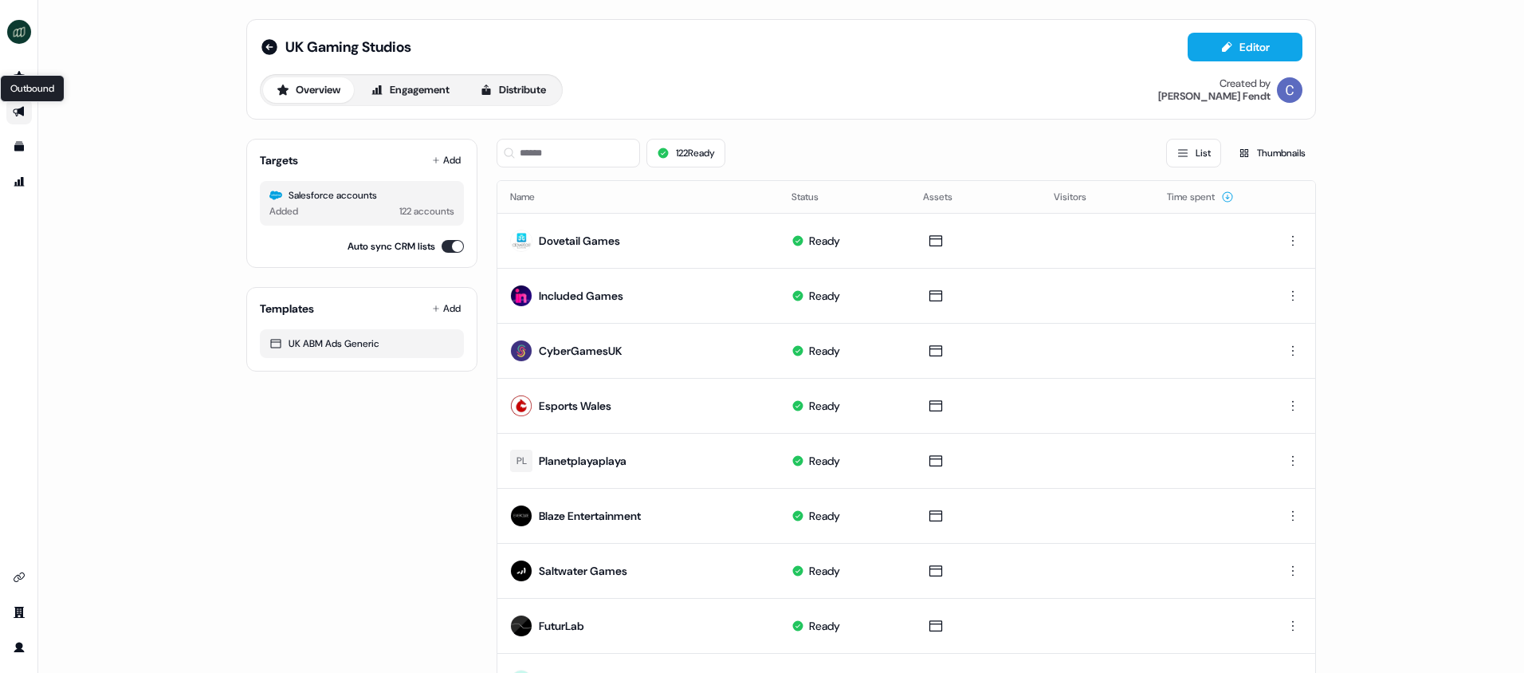
click at [17, 115] on icon "Go to outbound experience" at bounding box center [18, 112] width 11 height 10
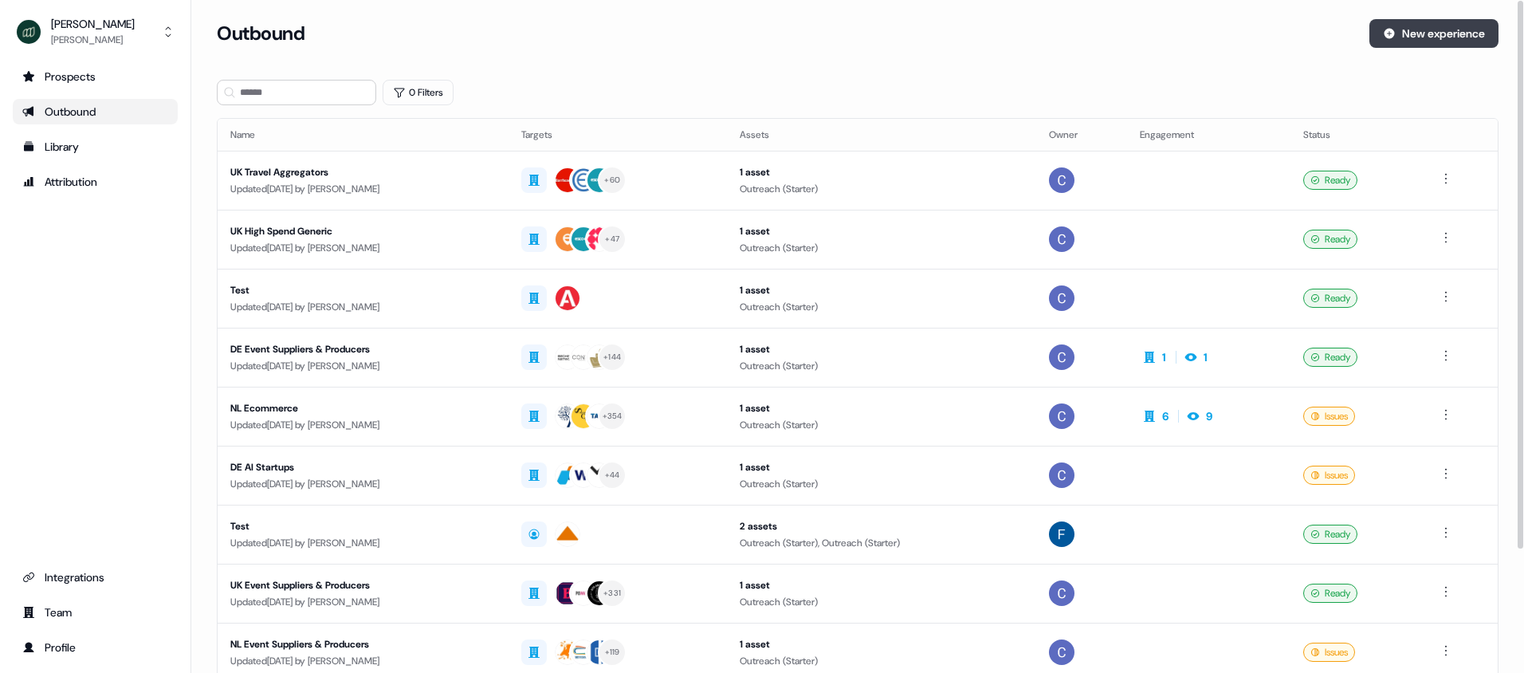
click at [1473, 39] on button "New experience" at bounding box center [1433, 33] width 129 height 29
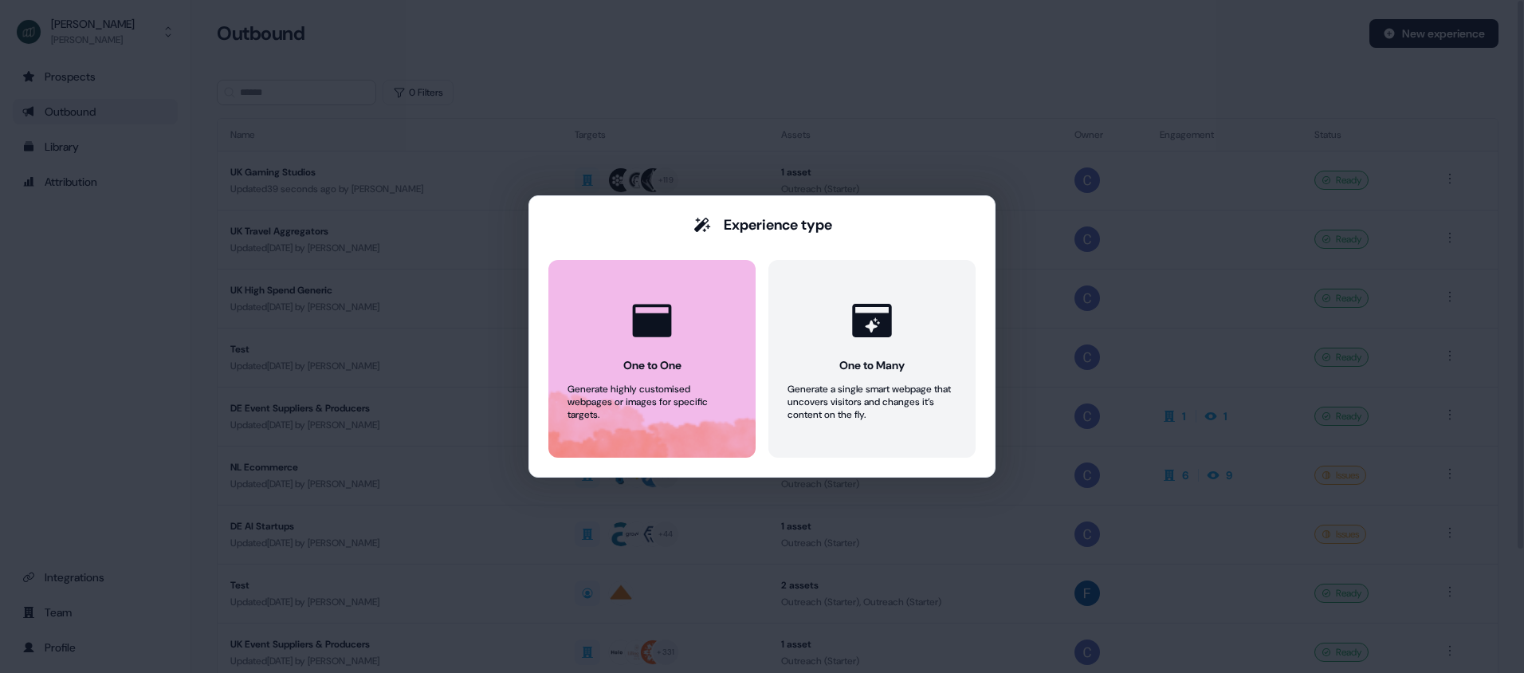
click at [641, 443] on button "One to One Generate highly customised webpages or images for specific targets." at bounding box center [651, 359] width 207 height 198
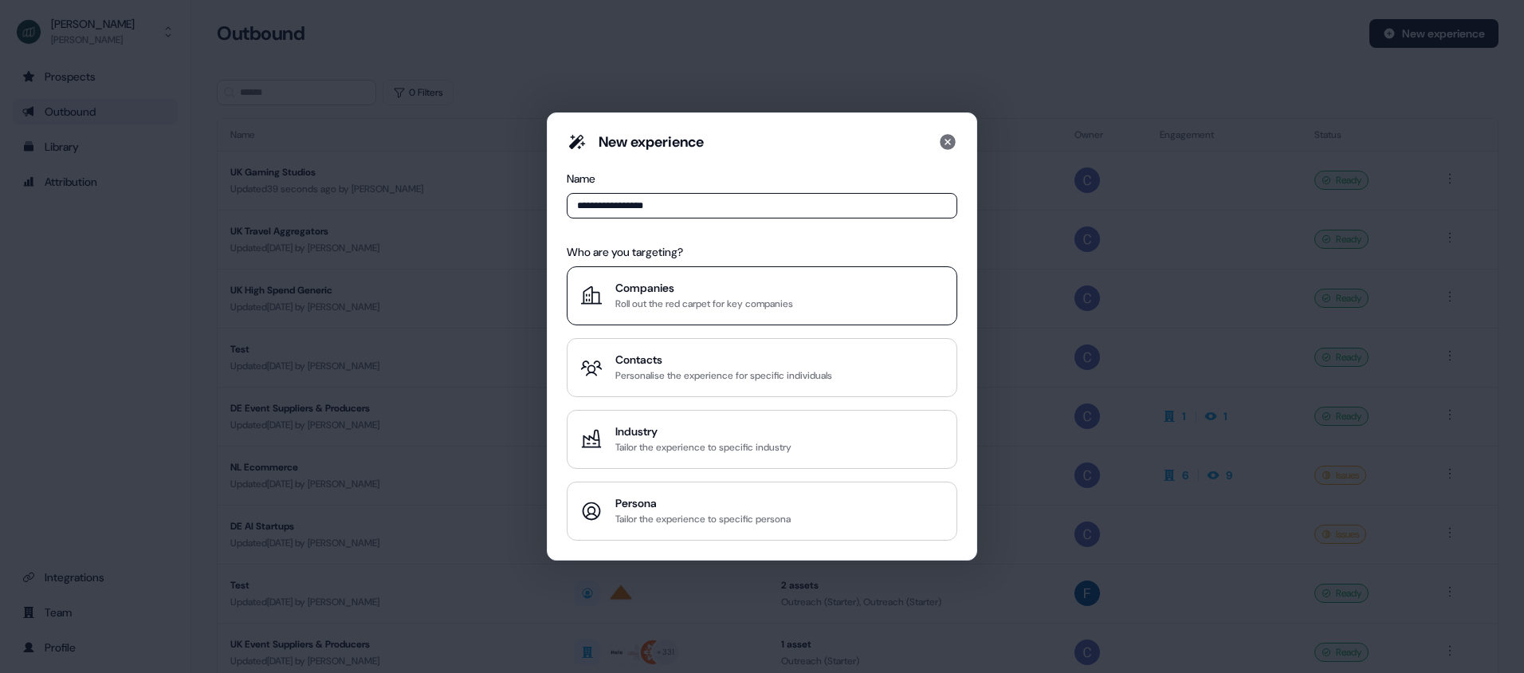
type input "**********"
click at [626, 298] on div "Roll out the red carpet for key companies" at bounding box center [704, 304] width 178 height 16
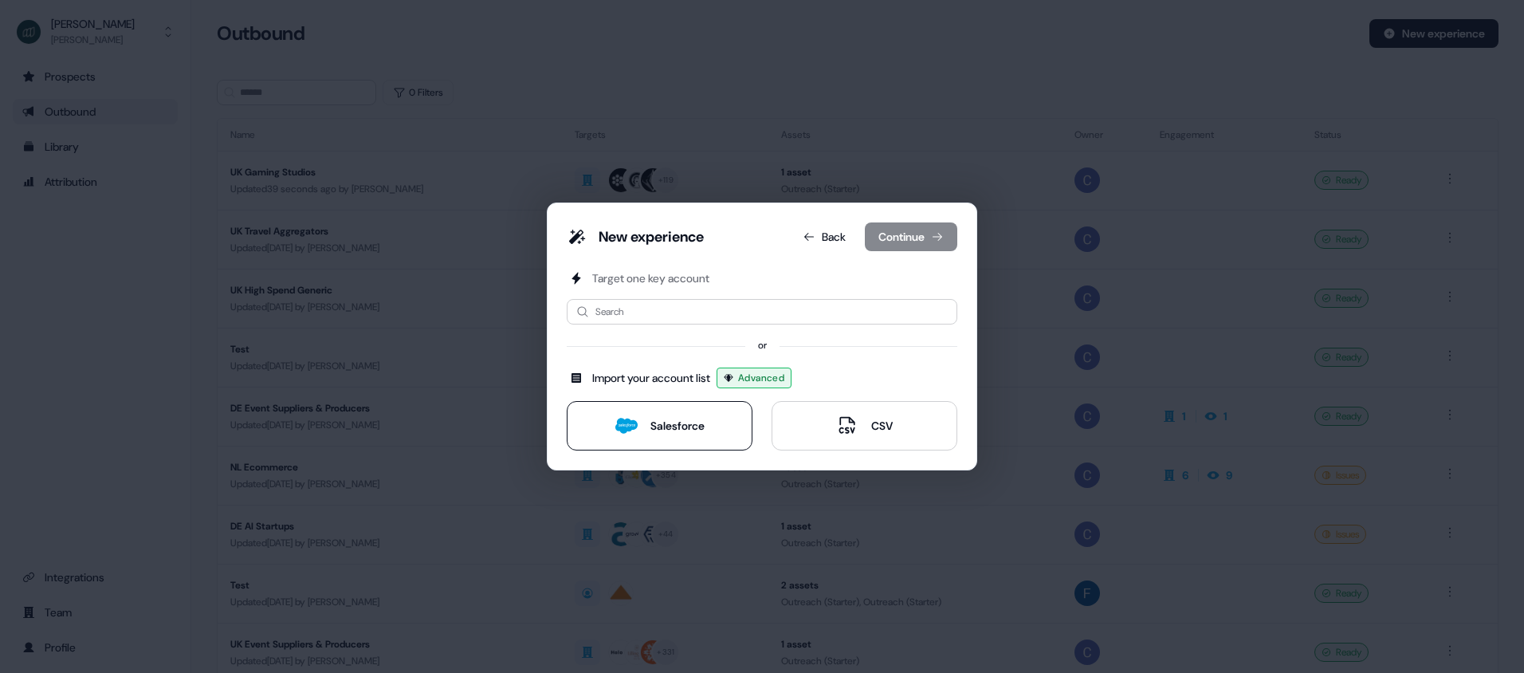
click at [631, 410] on button "Salesforce" at bounding box center [660, 425] width 186 height 49
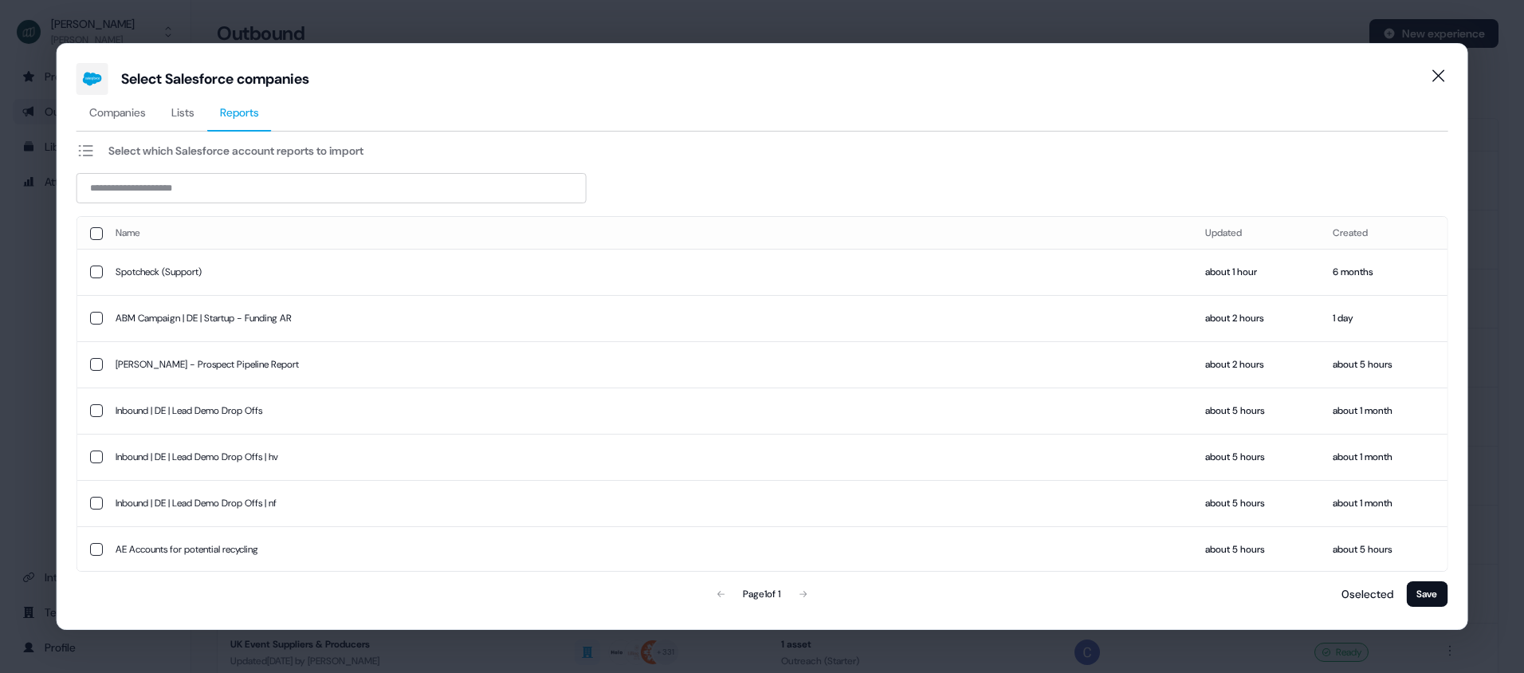
click at [248, 122] on button "Reports" at bounding box center [239, 113] width 65 height 37
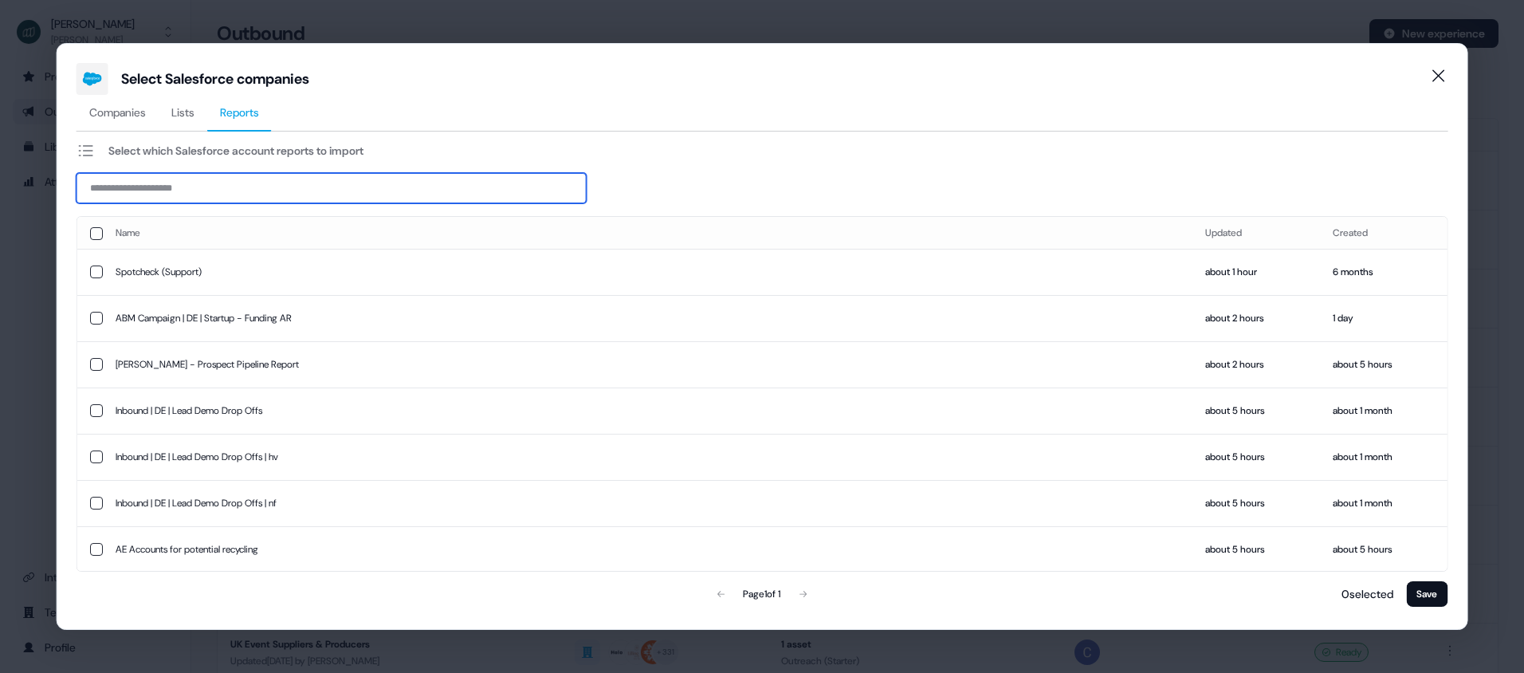
click at [261, 191] on input at bounding box center [332, 188] width 510 height 30
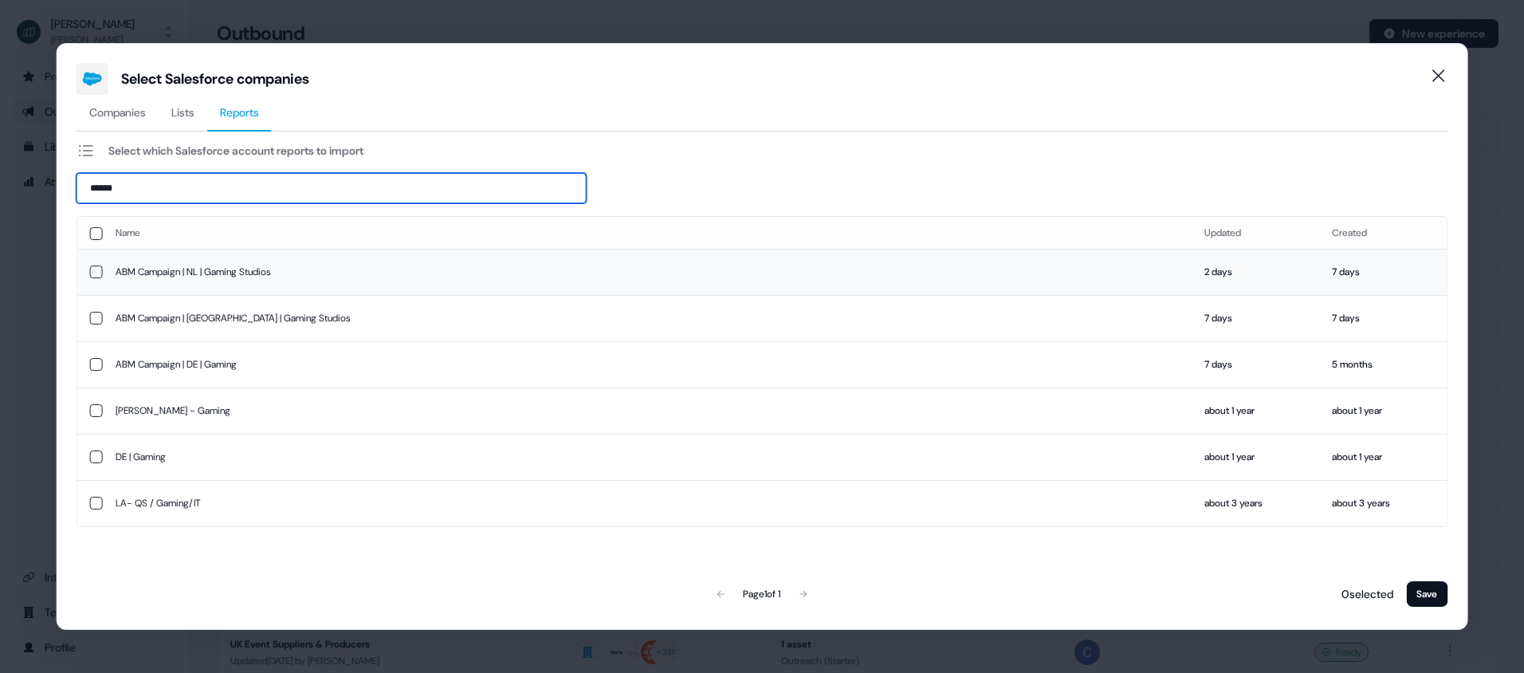
type input "******"
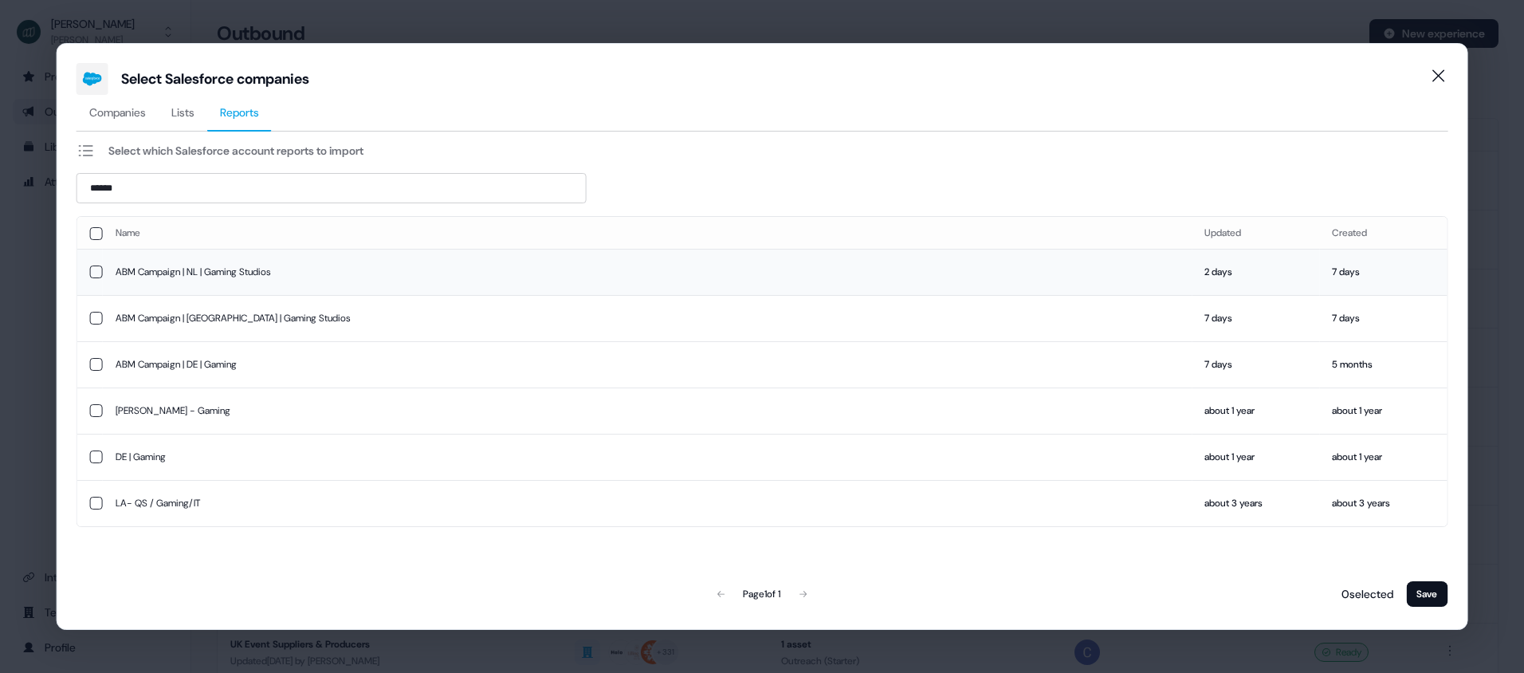
click at [249, 269] on td "ABM Campaign | NL | Gaming Studios" at bounding box center [647, 272] width 1089 height 46
click at [1430, 590] on button "Save" at bounding box center [1426, 594] width 41 height 26
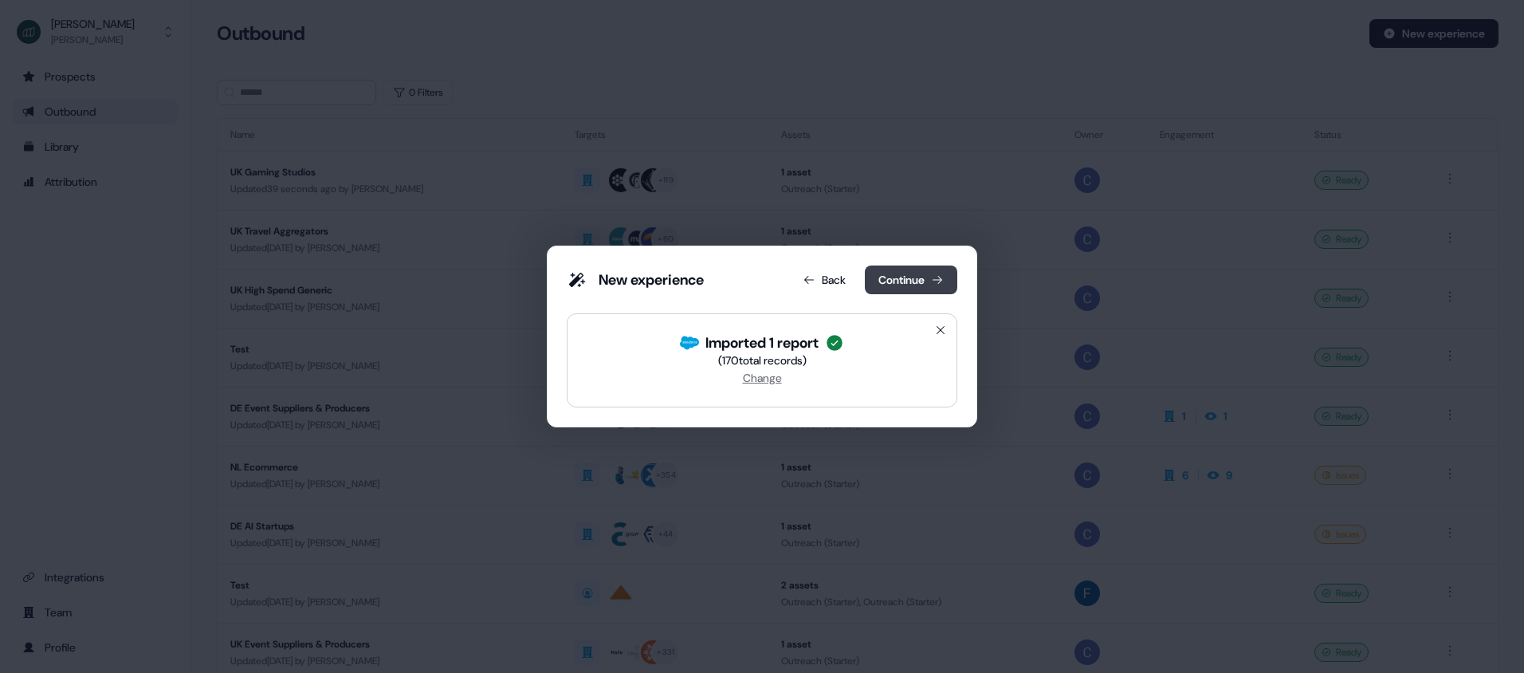
click at [909, 273] on button "Continue" at bounding box center [911, 279] width 92 height 29
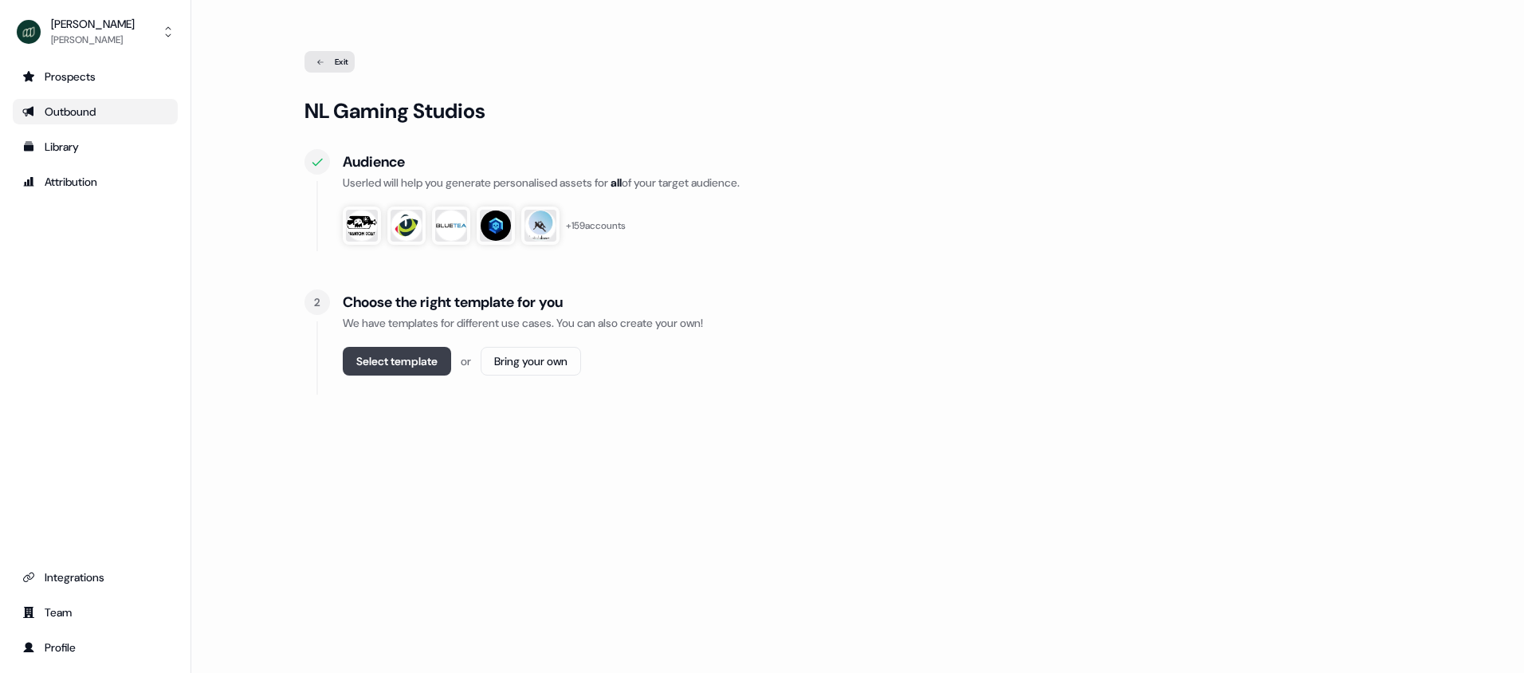
click at [397, 365] on button "Select template" at bounding box center [397, 361] width 108 height 29
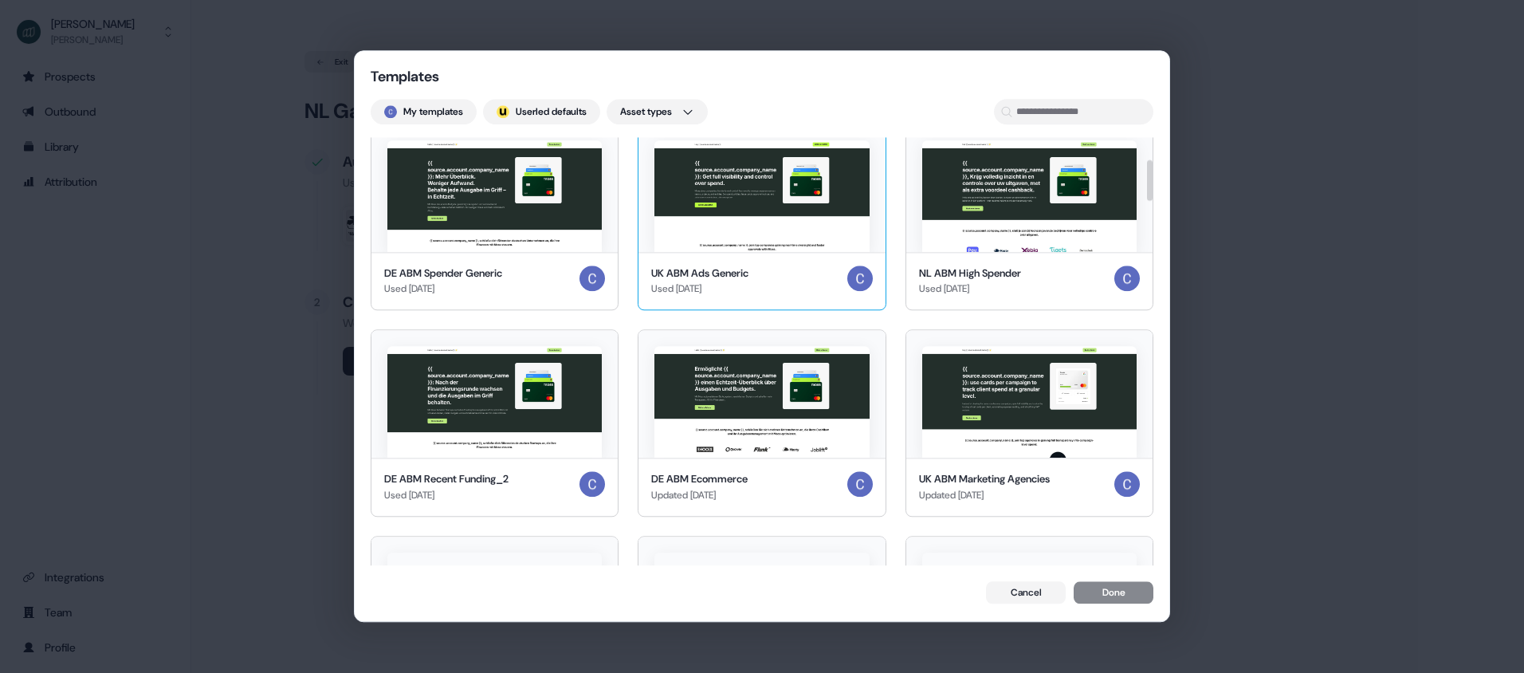
scroll to position [231, 0]
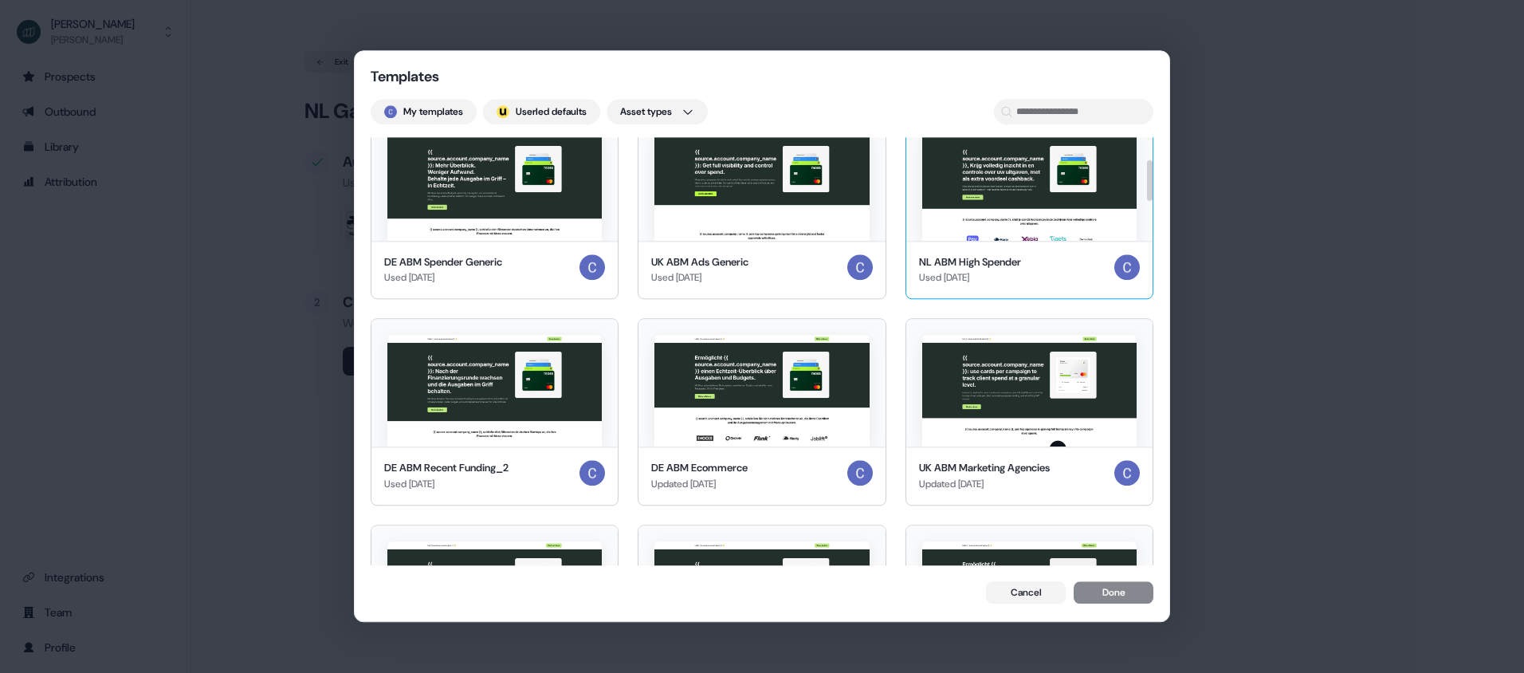
click at [1020, 209] on img at bounding box center [1029, 185] width 214 height 112
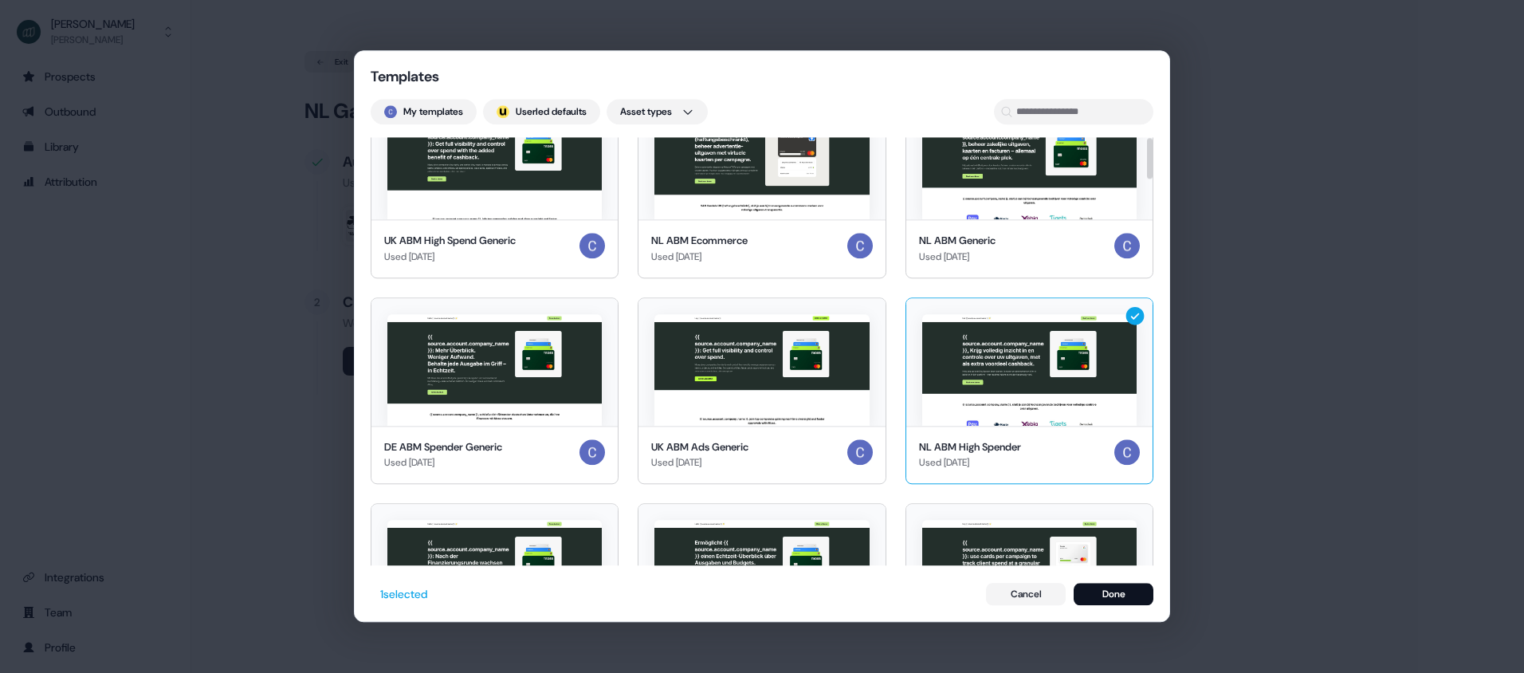
scroll to position [0, 0]
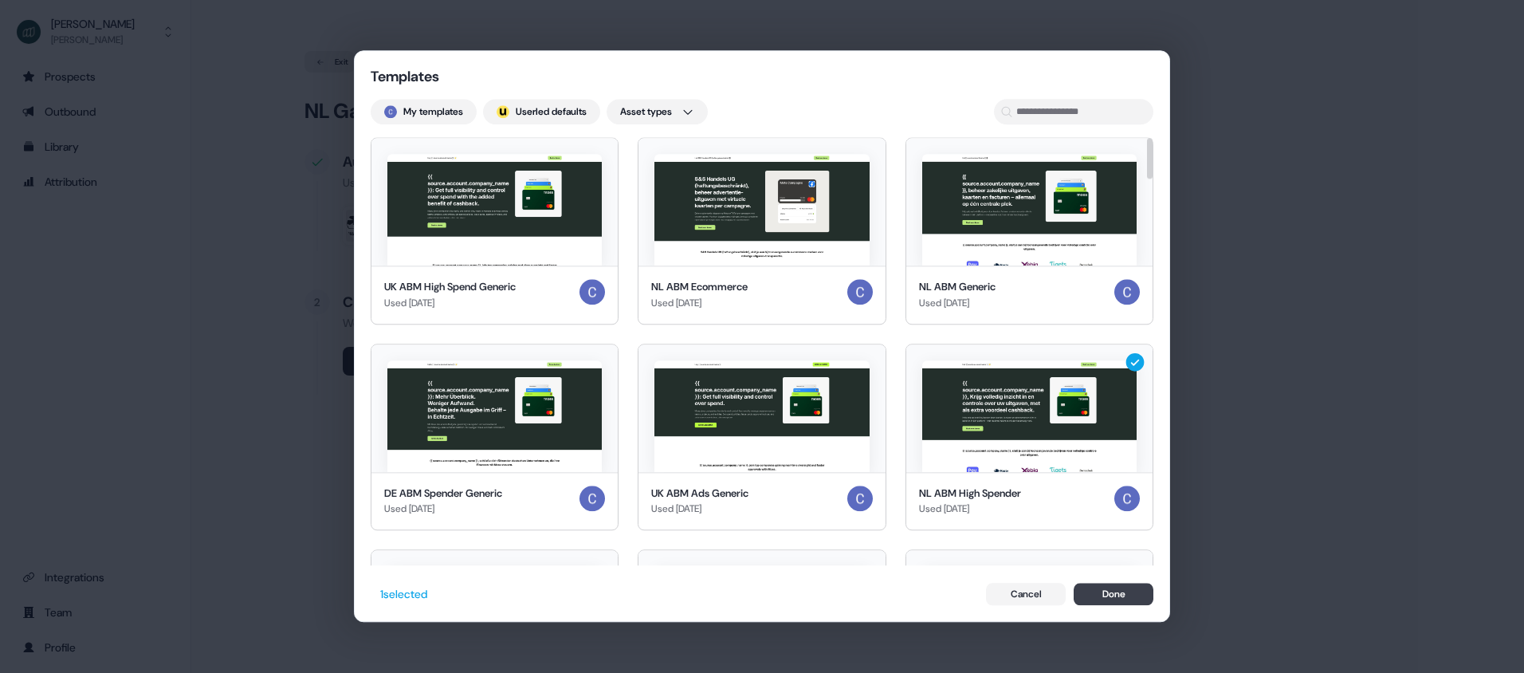
click at [1128, 595] on button "Done" at bounding box center [1114, 594] width 80 height 22
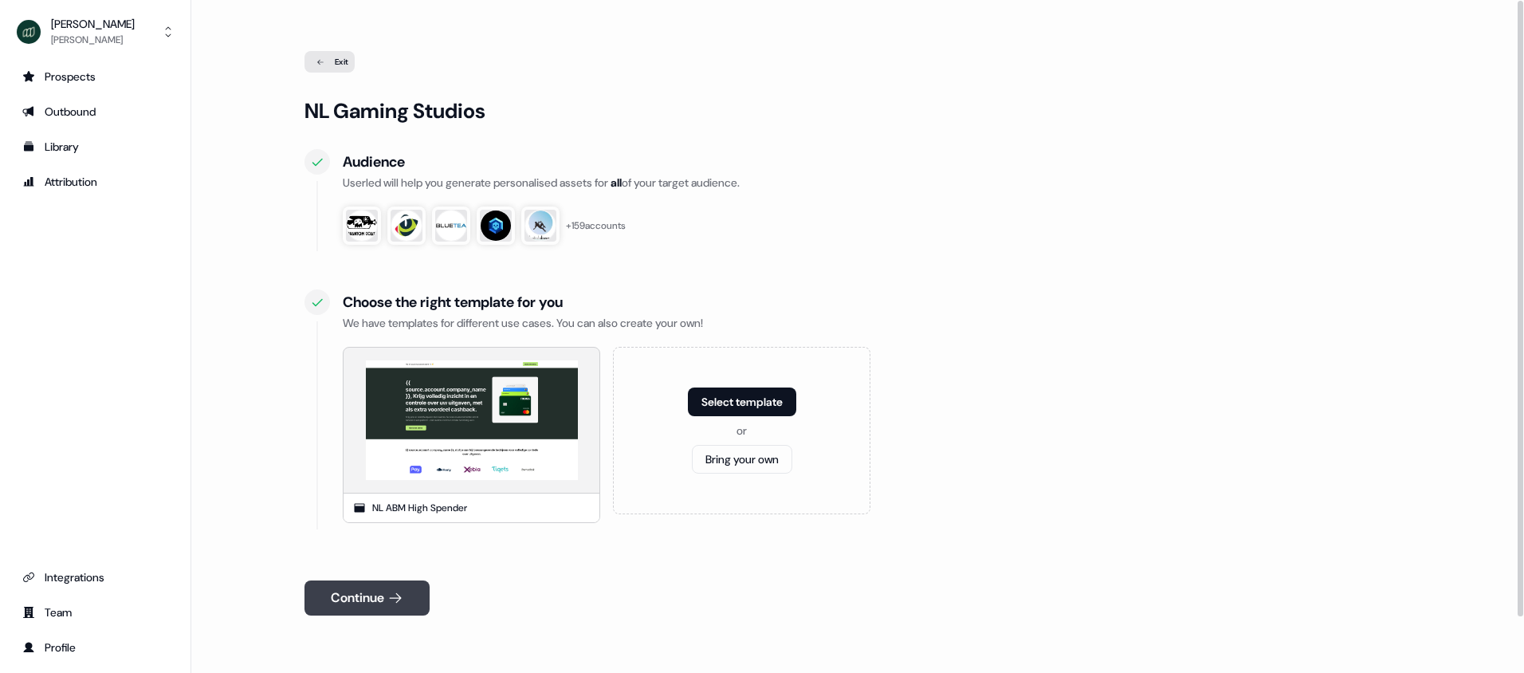
click at [360, 599] on button "Continue" at bounding box center [366, 597] width 125 height 35
